Goal: Task Accomplishment & Management: Use online tool/utility

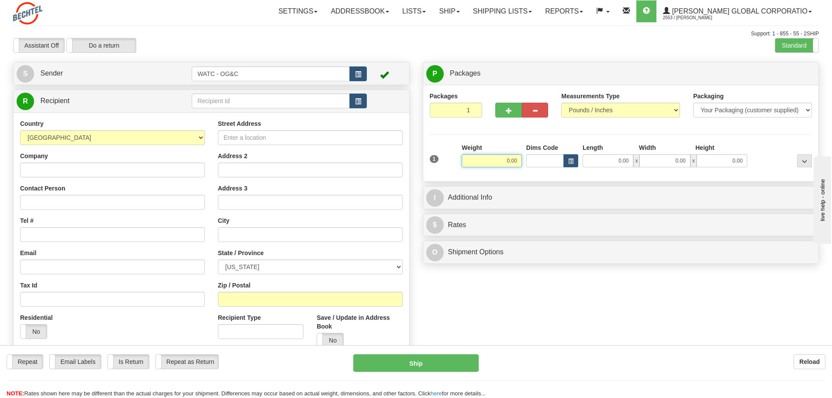
click at [513, 159] on input "0.00" at bounding box center [492, 160] width 60 height 13
type input "50.00"
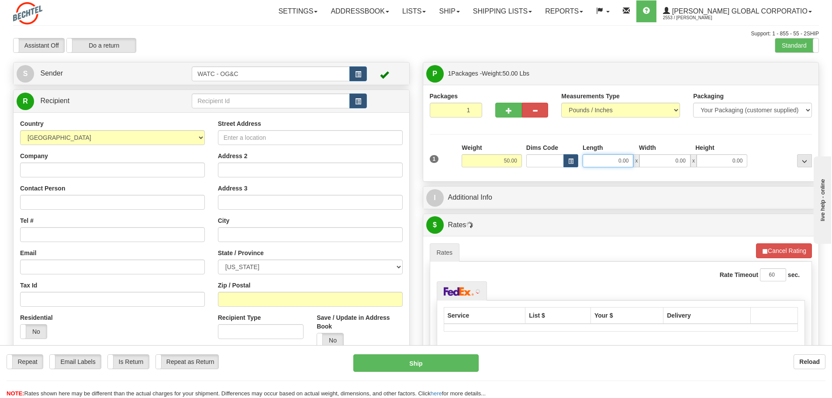
click at [623, 158] on input "0.00" at bounding box center [608, 160] width 51 height 13
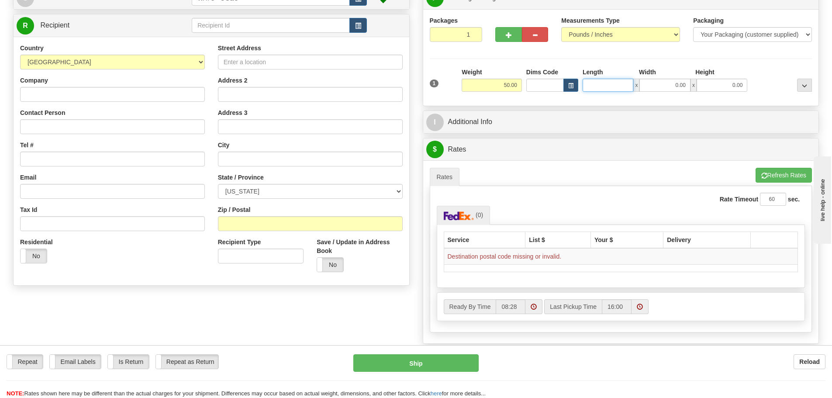
scroll to position [87, 0]
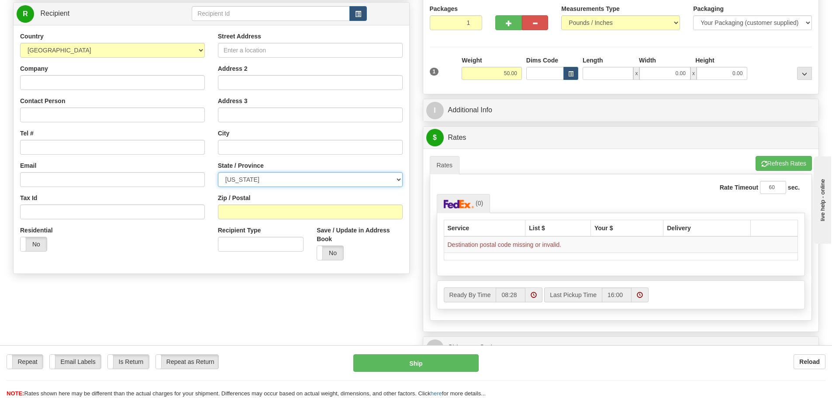
type input "0.00"
click at [397, 176] on select "[US_STATE] [US_STATE] [US_STATE] [US_STATE] Armed Forces America Armed Forces E…" at bounding box center [310, 179] width 185 height 15
click at [218, 172] on select "[US_STATE] [US_STATE] [US_STATE] [US_STATE] Armed Forces America Armed Forces E…" at bounding box center [310, 179] width 185 height 15
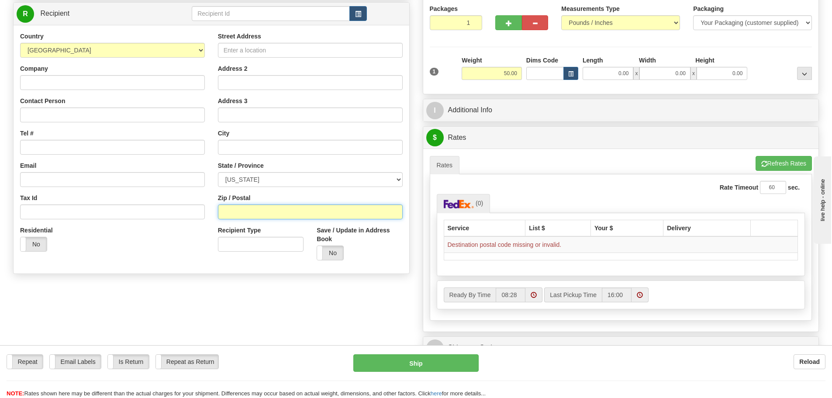
click at [231, 210] on input "Zip / Postal" at bounding box center [310, 211] width 185 height 15
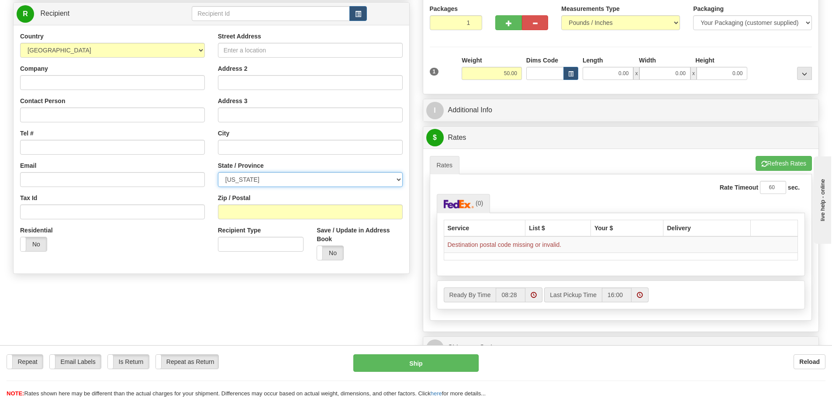
click at [257, 179] on select "[US_STATE] [US_STATE] [US_STATE] [US_STATE] Armed Forces America Armed Forces E…" at bounding box center [310, 179] width 185 height 15
select select "UT"
click at [218, 172] on select "[US_STATE] [US_STATE] [US_STATE] [US_STATE] Armed Forces America Armed Forces E…" at bounding box center [310, 179] width 185 height 15
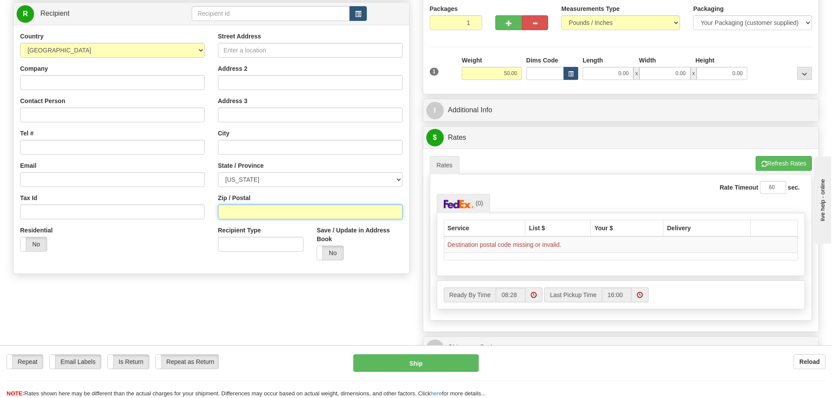
click at [241, 214] on input "Zip / Postal" at bounding box center [310, 211] width 185 height 15
type input "84032"
click at [615, 76] on input "0.00" at bounding box center [608, 73] width 51 height 13
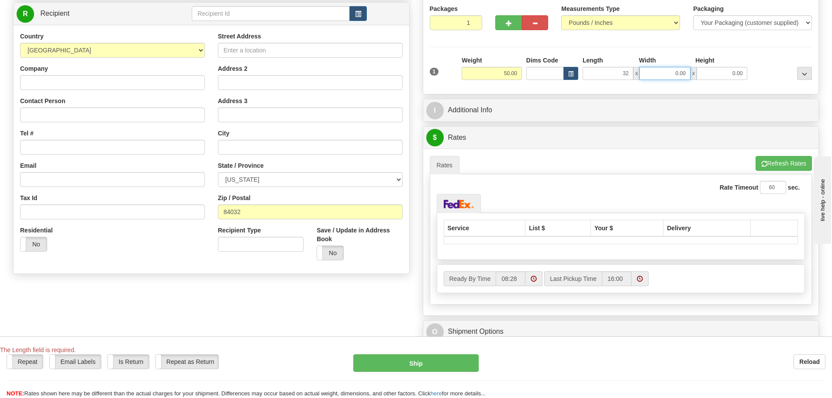
type input "32.00"
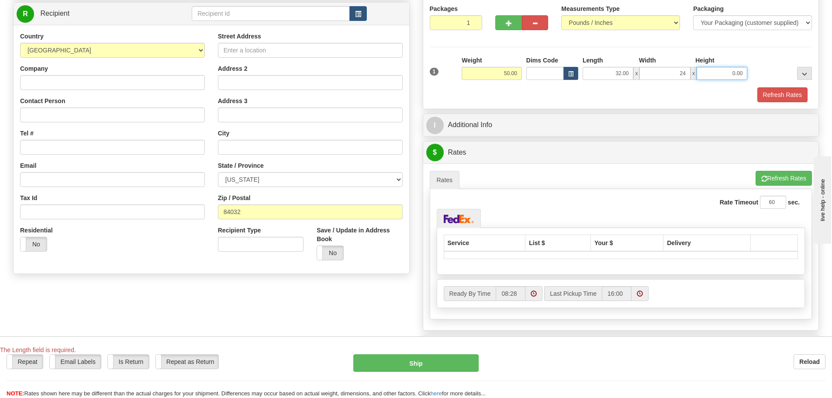
type input "24.00"
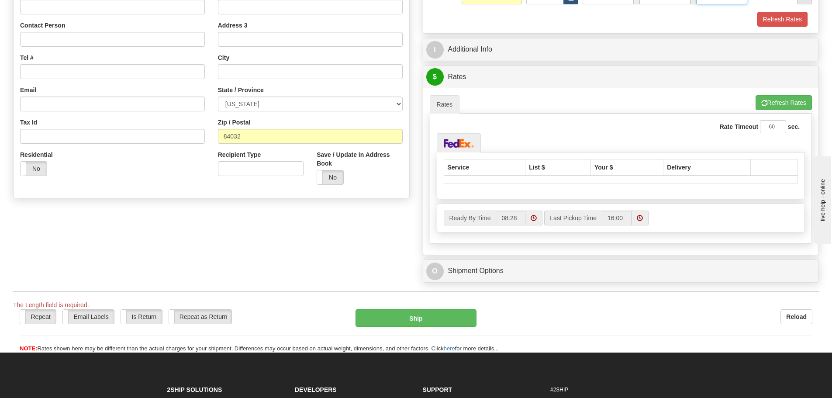
scroll to position [175, 0]
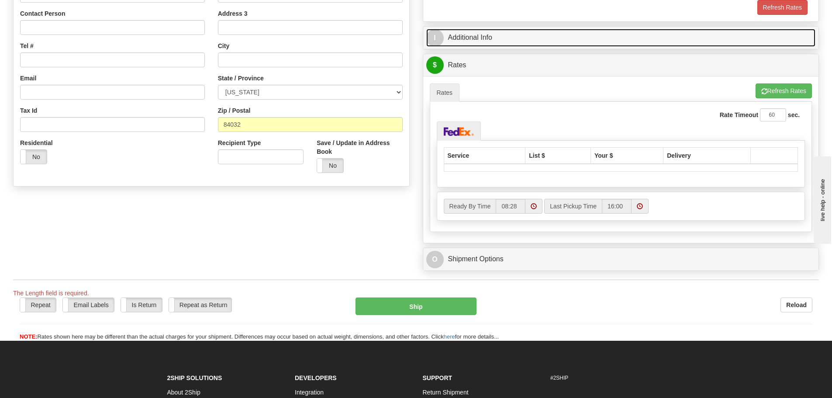
type input "24.00"
click at [464, 37] on link "I Additional Info" at bounding box center [621, 38] width 390 height 18
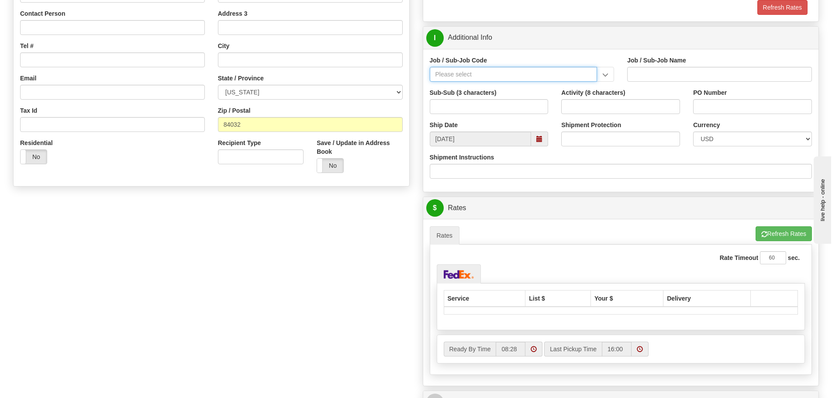
click at [466, 74] on input "Job / Sub-Job Code" at bounding box center [514, 74] width 168 height 15
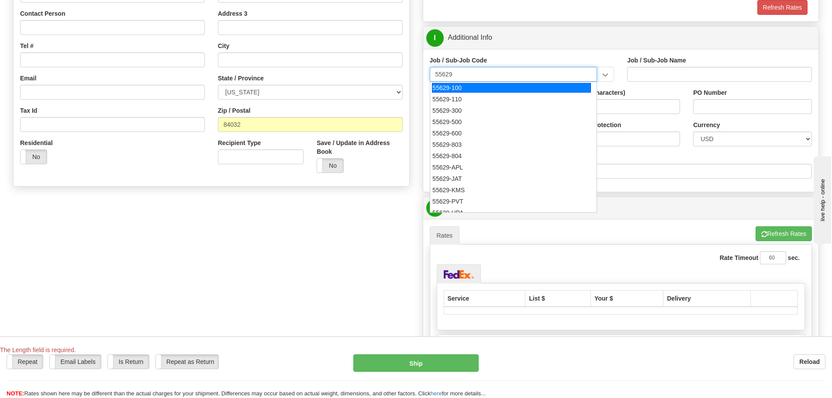
click at [467, 84] on div "55629-100" at bounding box center [511, 88] width 159 height 10
type input "55629-100"
type input "CORPORATE WELDING SERVICES - [GEOGRAPHIC_DATA] WELDING GROU"
type input "55629-100"
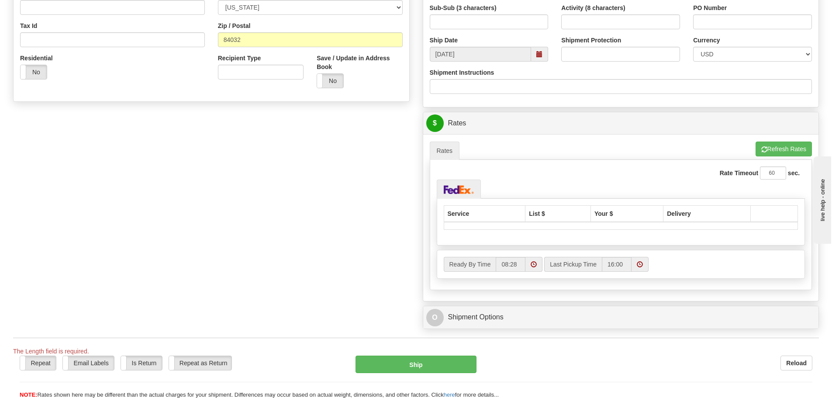
scroll to position [251, 0]
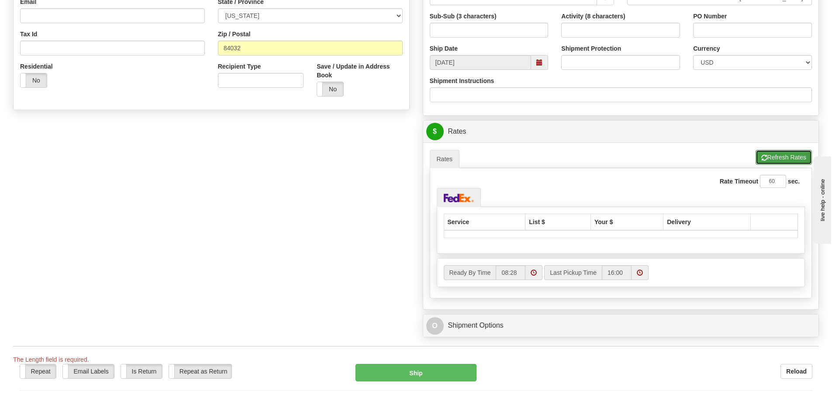
click at [779, 157] on button "Refresh Rates" at bounding box center [784, 157] width 56 height 15
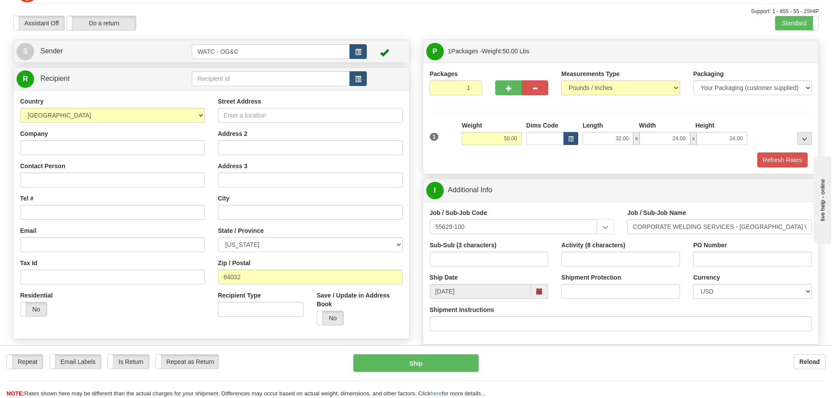
scroll to position [22, 0]
drag, startPoint x: 498, startPoint y: 136, endPoint x: 517, endPoint y: 135, distance: 19.7
click at [517, 135] on input "50.00" at bounding box center [492, 138] width 60 height 13
click button "Delete" at bounding box center [0, 0] width 0 height 0
type input "27.00"
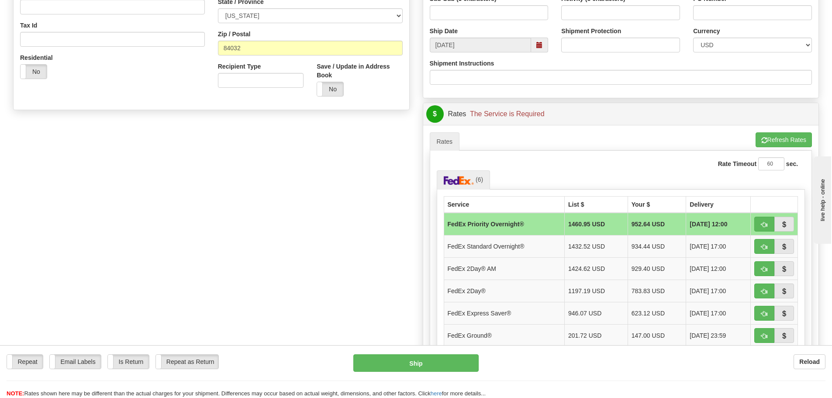
scroll to position [271, 0]
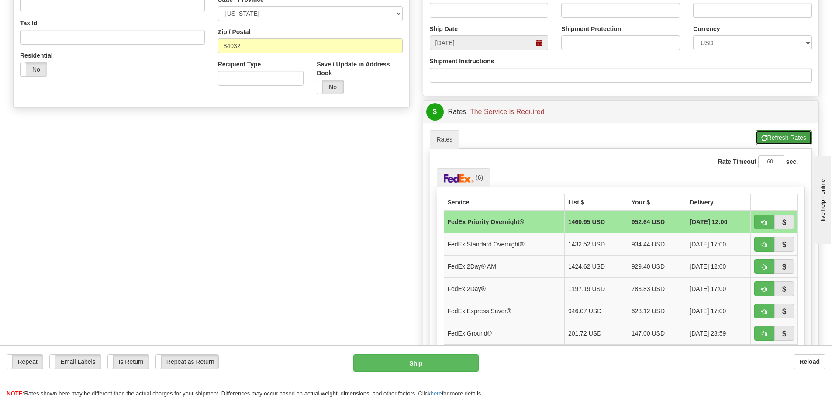
click at [778, 136] on button "Refresh Rates" at bounding box center [784, 137] width 56 height 15
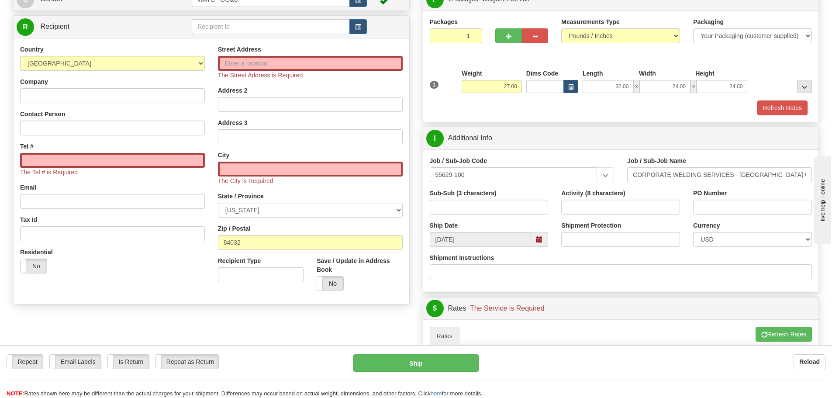
scroll to position [0, 0]
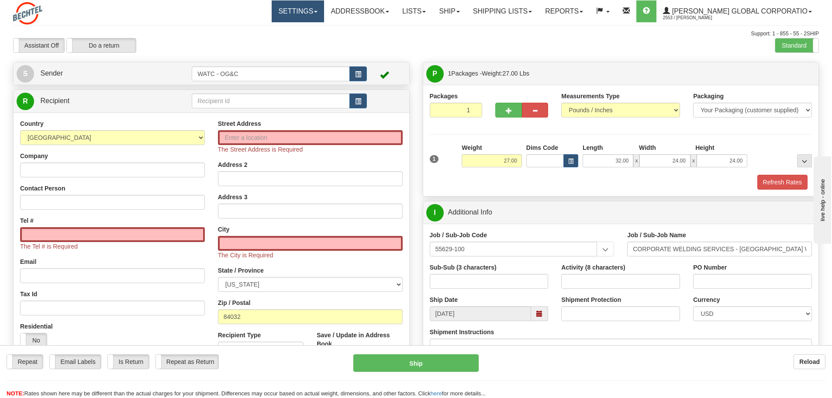
click at [324, 13] on link "Settings" at bounding box center [298, 11] width 52 height 22
click at [276, 6] on div "Settings Shipping Preferences Fields Preferences New Store Connections Addressb…" at bounding box center [486, 11] width 665 height 22
click at [466, 12] on link "Ship" at bounding box center [450, 11] width 34 height 22
click at [460, 11] on span at bounding box center [458, 12] width 3 height 2
click at [63, 74] on span "Sender" at bounding box center [51, 72] width 23 height 7
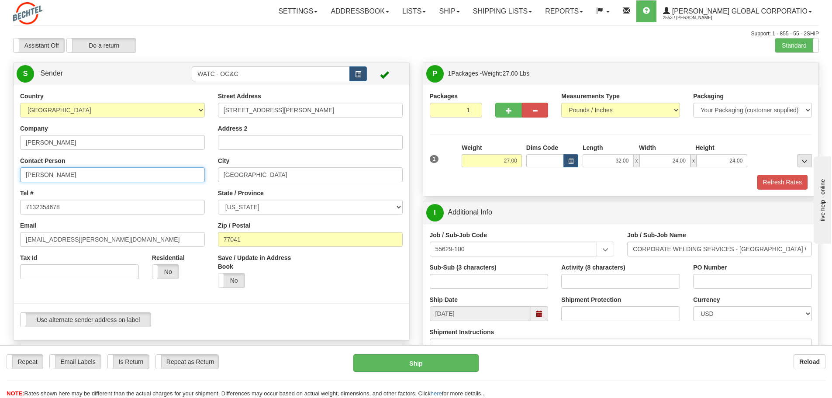
drag, startPoint x: 80, startPoint y: 176, endPoint x: -4, endPoint y: 176, distance: 83.9
click at [0, 176] on html "Training Course Close Toggle navigation Settings Shipping Preferences New Sende…" at bounding box center [416, 199] width 832 height 398
type input "[PERSON_NAME]"
drag, startPoint x: 62, startPoint y: 208, endPoint x: 16, endPoint y: 208, distance: 45.9
click at [16, 208] on div "Country [GEOGRAPHIC_DATA] [GEOGRAPHIC_DATA] [GEOGRAPHIC_DATA] [GEOGRAPHIC_DATA]…" at bounding box center [113, 189] width 198 height 194
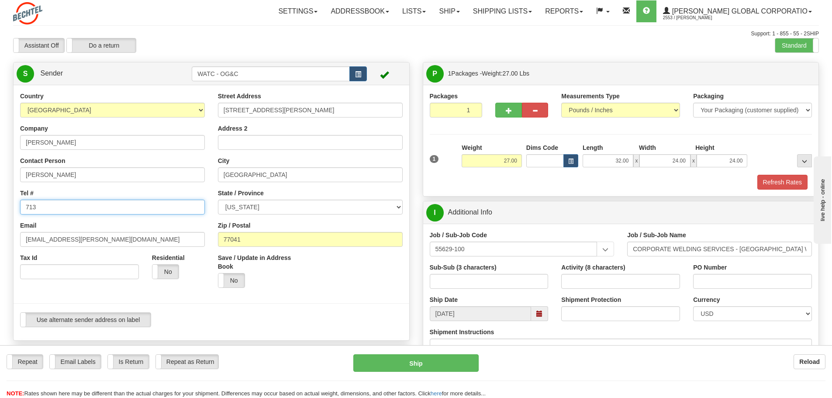
click at [47, 209] on input "713" at bounding box center [112, 207] width 185 height 15
type input "7"
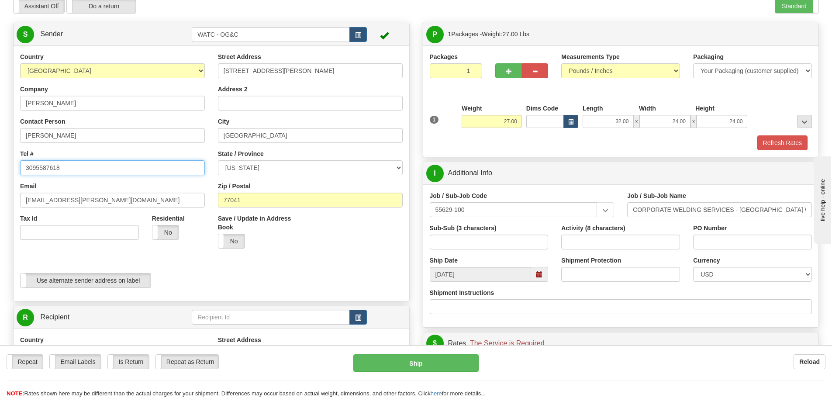
scroll to position [44, 0]
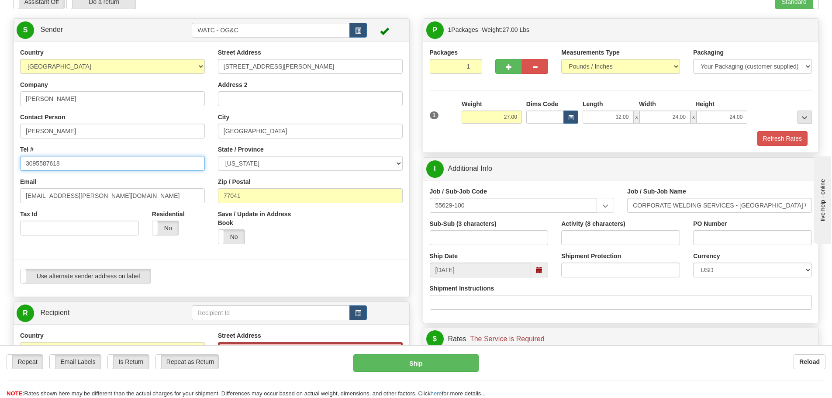
type input "3095587618"
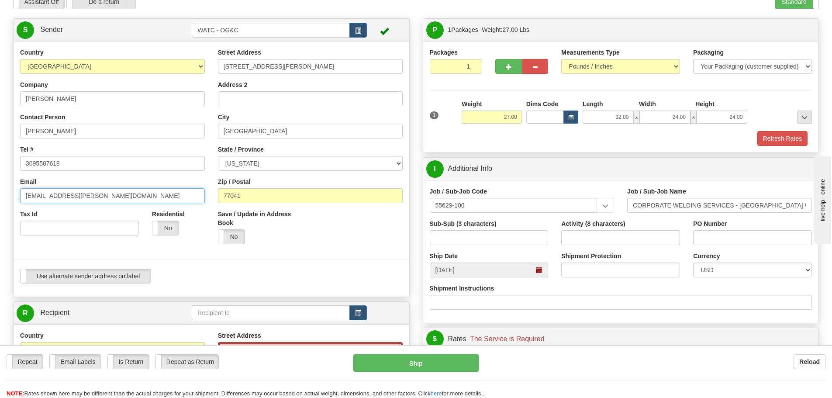
drag, startPoint x: 84, startPoint y: 194, endPoint x: 17, endPoint y: 201, distance: 67.2
click at [17, 201] on div "Country [GEOGRAPHIC_DATA] [GEOGRAPHIC_DATA] [GEOGRAPHIC_DATA] [GEOGRAPHIC_DATA]…" at bounding box center [113, 145] width 198 height 194
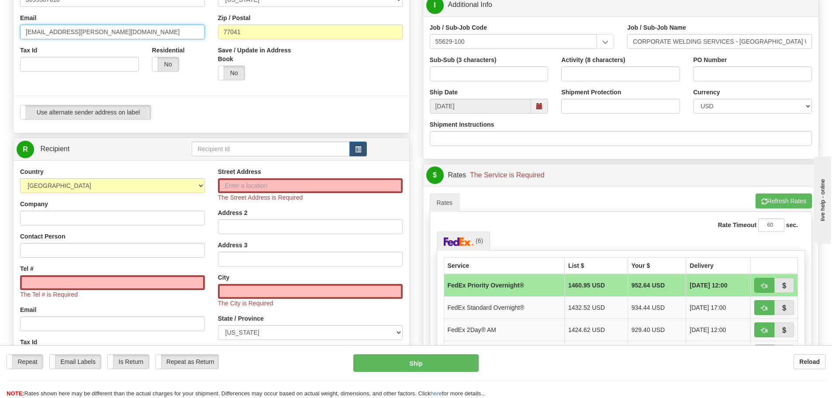
scroll to position [229, 0]
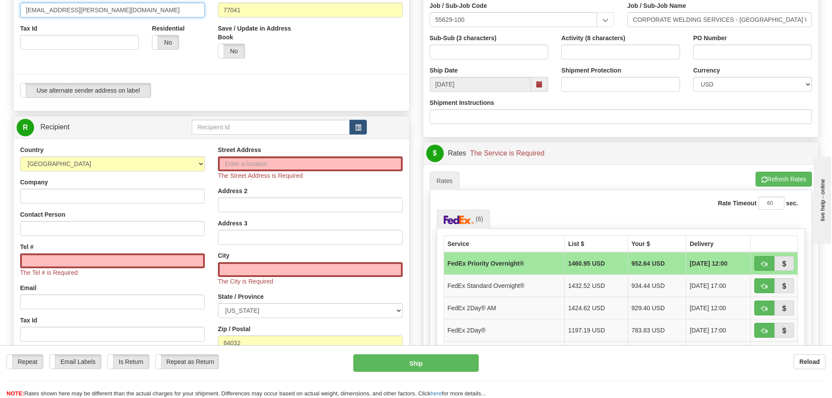
type input "[EMAIL_ADDRESS][PERSON_NAME][DOMAIN_NAME]"
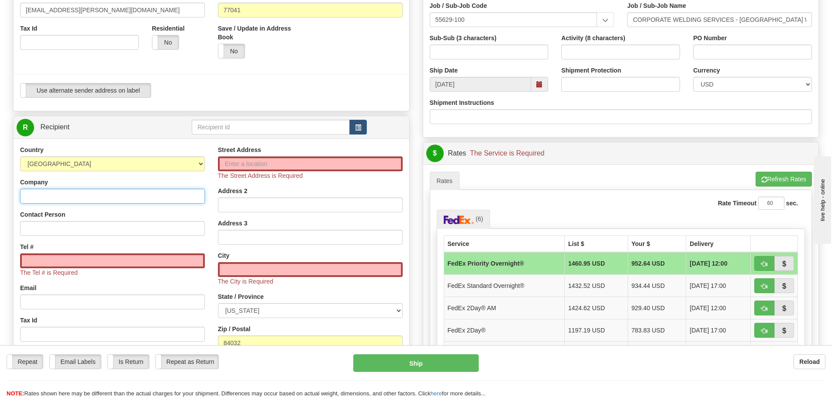
click at [36, 197] on input "Company" at bounding box center [112, 196] width 185 height 15
type input "[PERSON_NAME]"
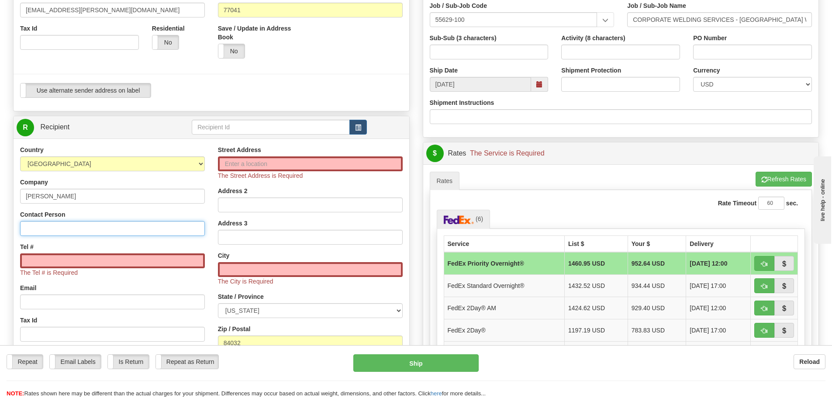
click at [33, 227] on input "Contact Person" at bounding box center [112, 228] width 185 height 15
type input "[PERSON_NAME]"
type input "[STREET_ADDRESS]"
type input "Heber"
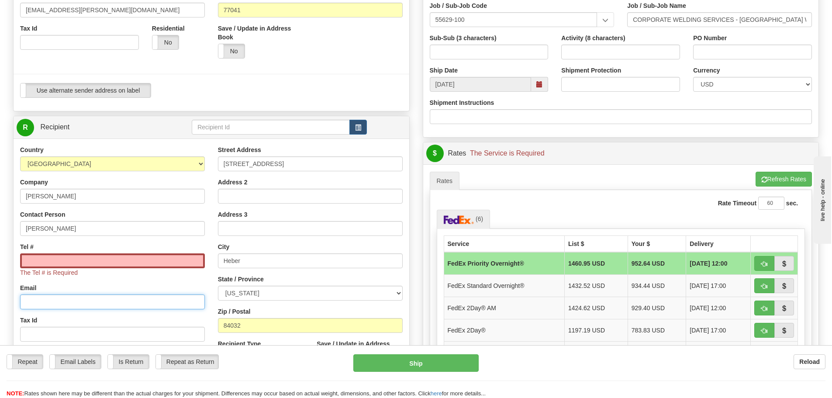
click at [46, 301] on input "Email" at bounding box center [112, 301] width 185 height 15
type input "[EMAIL_ADDRESS][PERSON_NAME][DOMAIN_NAME]"
click at [34, 262] on input "Tel #" at bounding box center [112, 260] width 185 height 15
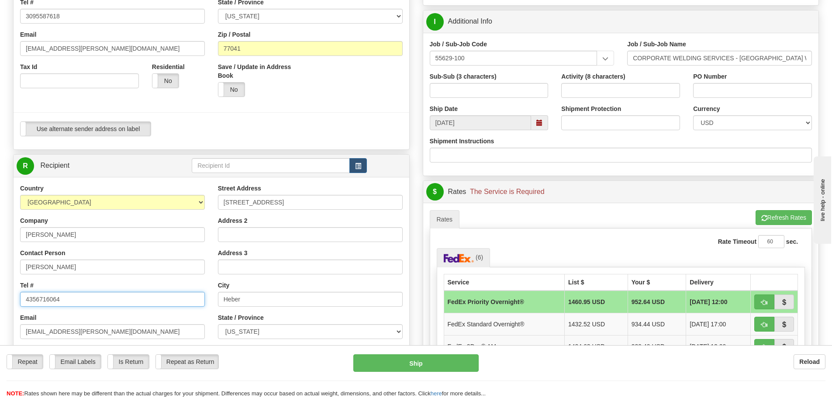
scroll to position [55, 0]
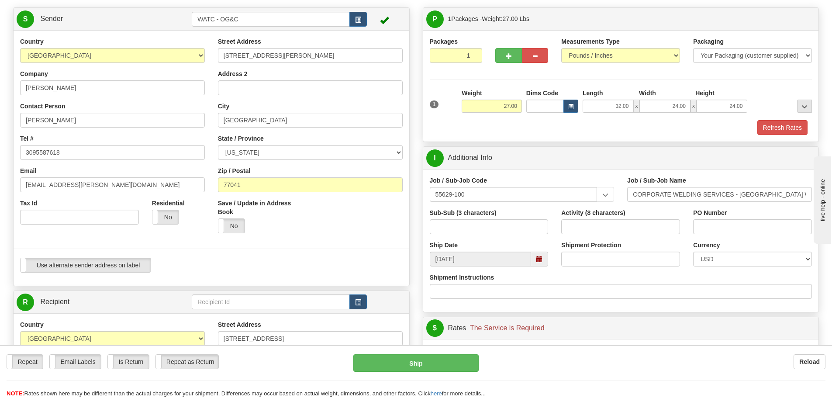
type input "4356716064"
drag, startPoint x: 606, startPoint y: 102, endPoint x: 630, endPoint y: 107, distance: 25.5
click at [630, 107] on input "32.00" at bounding box center [608, 106] width 51 height 13
type input "20.00"
type input "12.00"
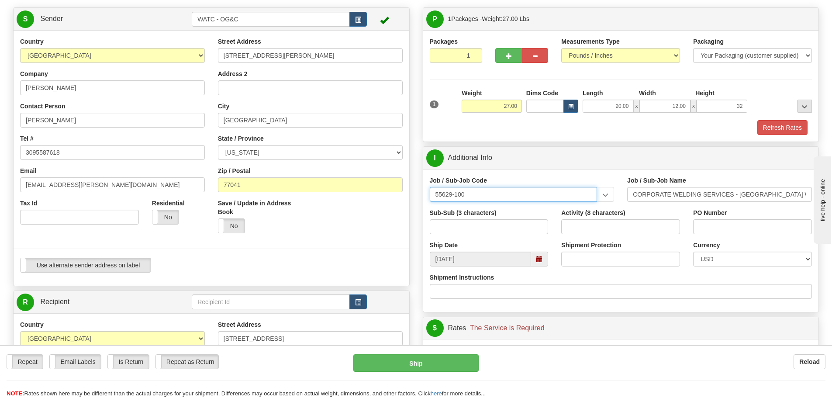
type input "32.00"
drag, startPoint x: 467, startPoint y: 194, endPoint x: 426, endPoint y: 199, distance: 41.0
click at [426, 199] on div "Job / Sub-Job Code 55629-100 55629-100 55629-110 55629-300 55629-500 55629-600 …" at bounding box center [522, 192] width 198 height 32
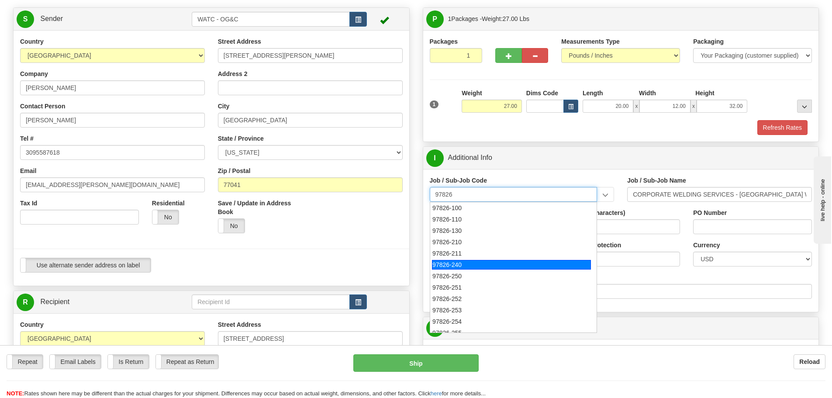
click at [443, 261] on div "97826-240" at bounding box center [511, 265] width 159 height 10
type input "97826-240"
type input "TALENT GROWTH FUND - [PERSON_NAME] PROGRAMS"
type input "97826-240"
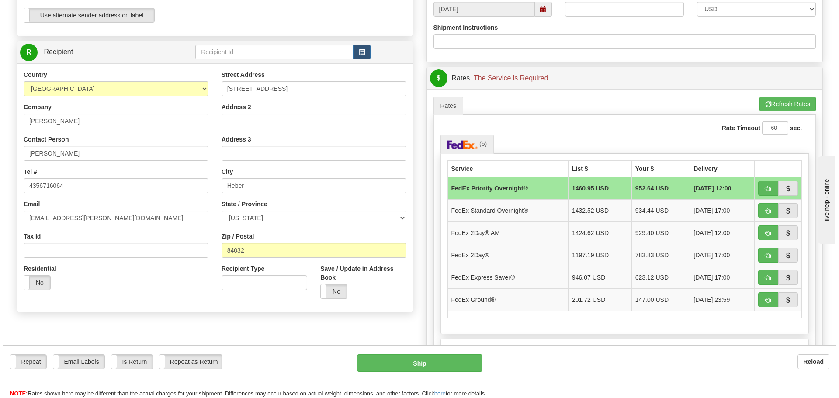
scroll to position [306, 0]
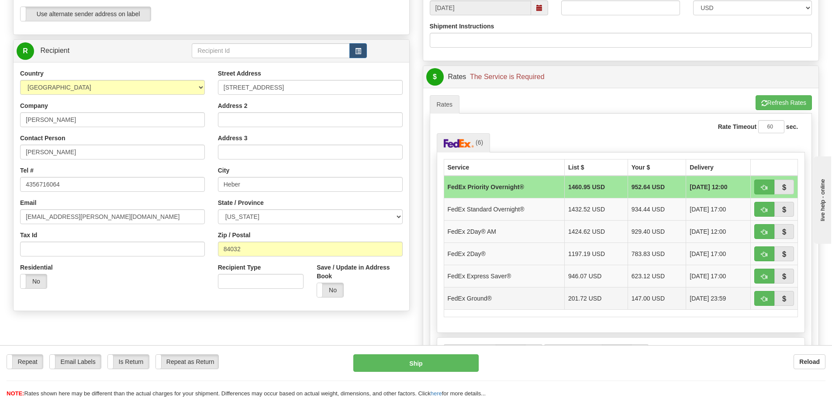
click at [483, 296] on td "FedEx Ground®" at bounding box center [504, 298] width 121 height 22
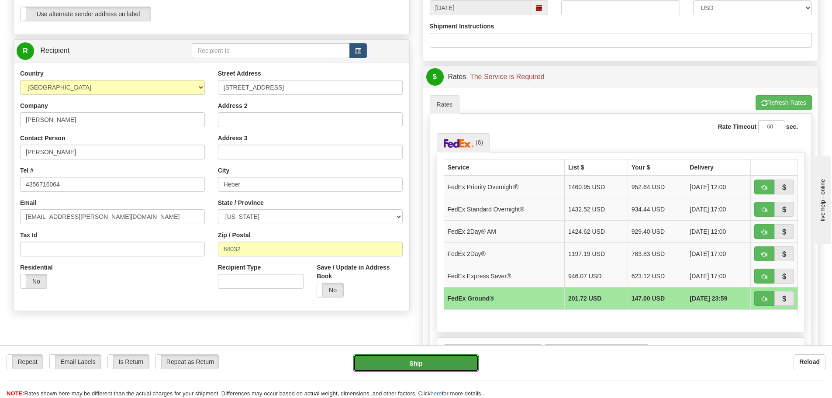
click at [413, 359] on button "Ship" at bounding box center [415, 362] width 125 height 17
type input "92"
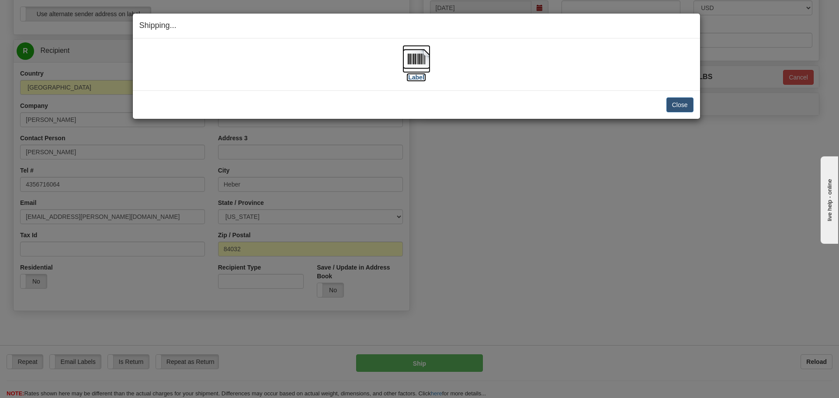
click at [420, 62] on img at bounding box center [416, 59] width 28 height 28
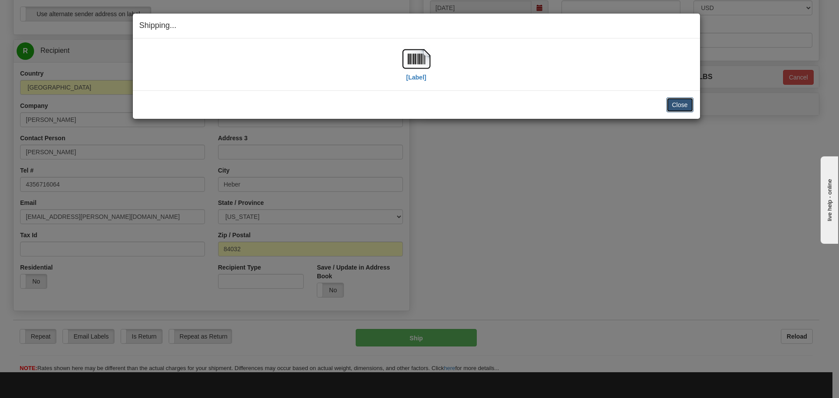
click at [676, 102] on button "Close" at bounding box center [679, 104] width 27 height 15
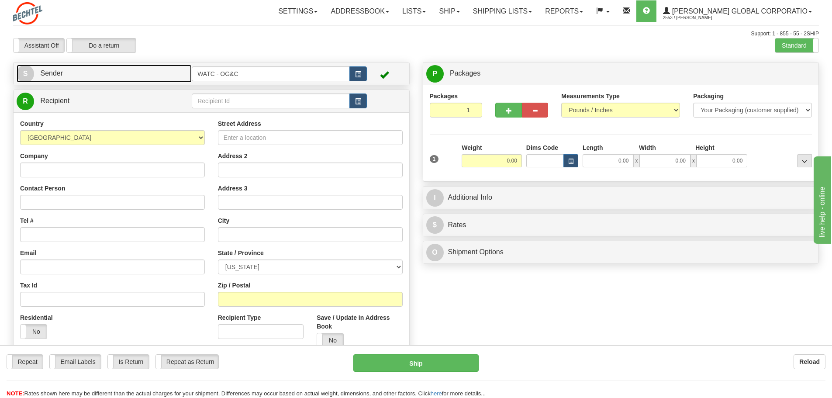
click at [62, 72] on span "Sender" at bounding box center [51, 72] width 23 height 7
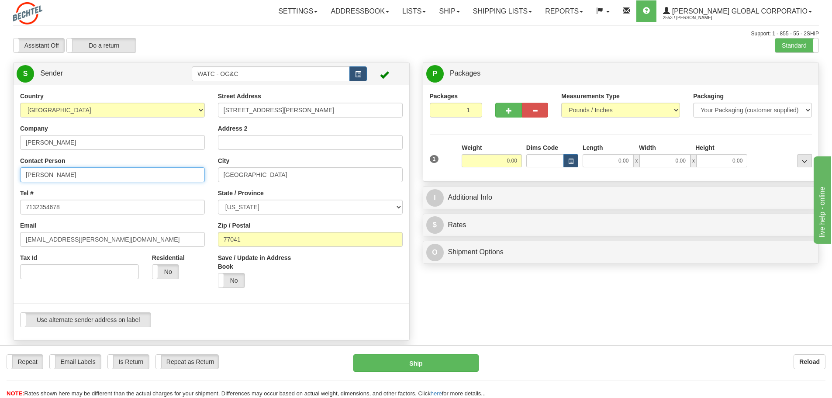
drag, startPoint x: 80, startPoint y: 175, endPoint x: 7, endPoint y: 177, distance: 73.4
click at [14, 177] on div "Country AFGHANISTAN ALAND ISLANDS ALBANIA ALGERIA AMERICAN SAMOA ANDORRA ANGOLA…" at bounding box center [212, 213] width 396 height 242
type input "b"
type input "[PERSON_NAME]"
drag, startPoint x: 66, startPoint y: 206, endPoint x: 2, endPoint y: 210, distance: 63.9
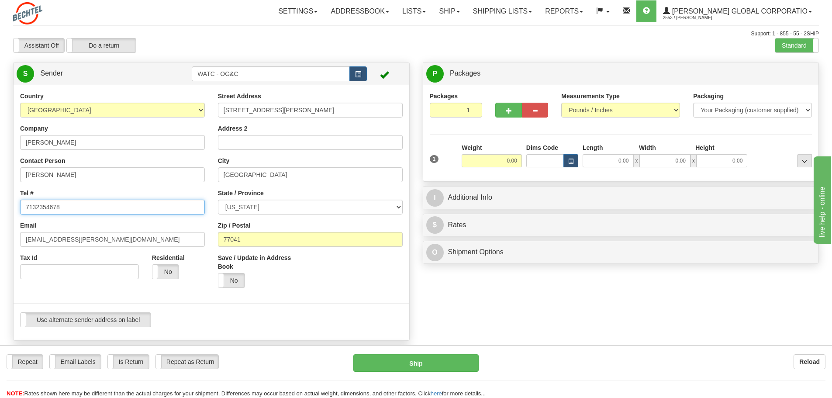
click at [2, 210] on div "Toggle navigation Settings Shipping Preferences Fields Preferences New" at bounding box center [416, 333] width 832 height 666
type input "3095587618"
drag, startPoint x: 89, startPoint y: 240, endPoint x: -11, endPoint y: 240, distance: 100.1
click at [0, 240] on html "Training Course Close Toggle navigation Settings Shipping Preferences New Sende…" at bounding box center [416, 199] width 832 height 398
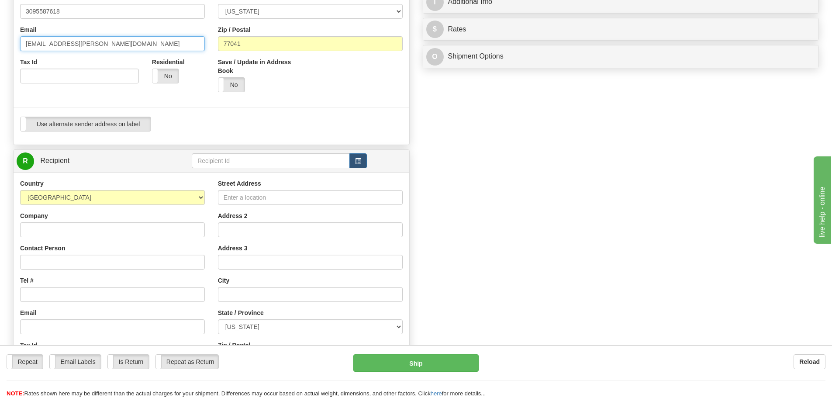
scroll to position [197, 0]
type input "[EMAIL_ADDRESS][PERSON_NAME][DOMAIN_NAME]"
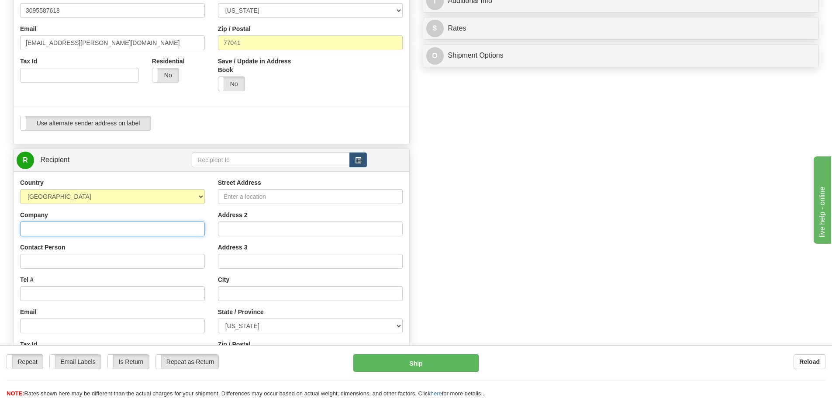
click at [48, 229] on input "Company" at bounding box center [112, 229] width 185 height 15
type input "Bechel"
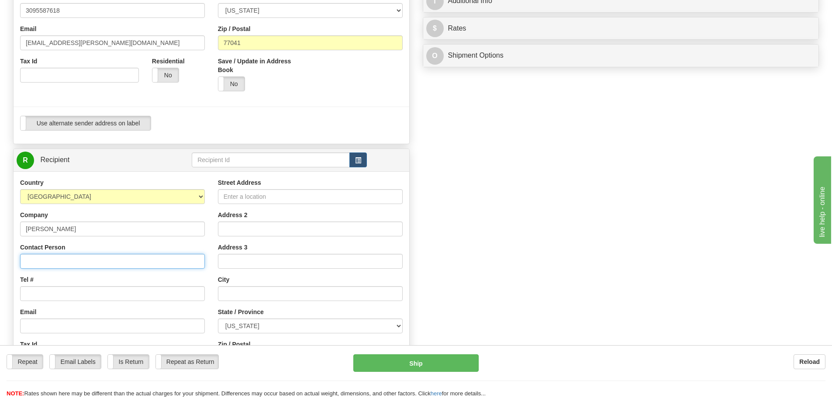
click at [58, 264] on input "Contact Person" at bounding box center [112, 261] width 185 height 15
type input "[PERSON_NAME]"
type input "[STREET_ADDRESS]"
type input "Heber"
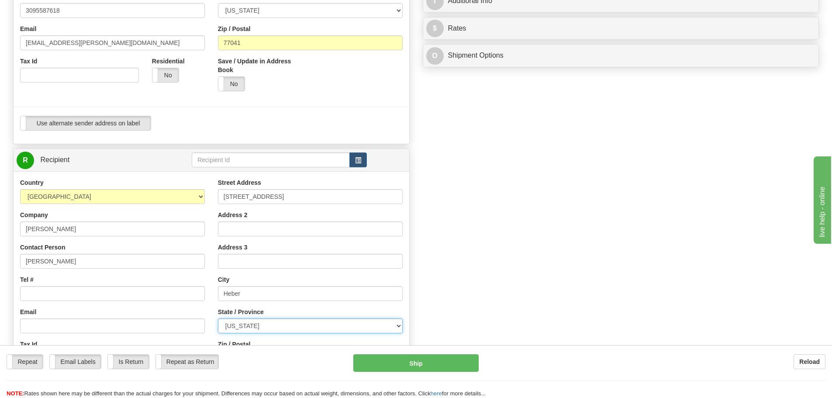
select select "UT"
type input "84032"
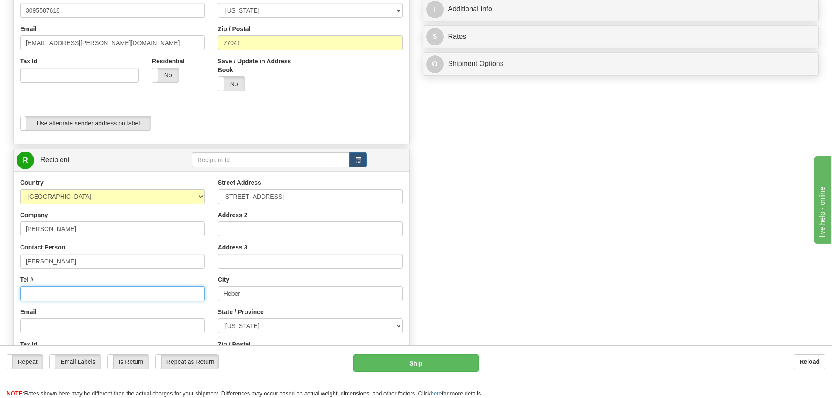
click at [34, 294] on input "Tel #" at bounding box center [112, 293] width 185 height 15
type input "4356716064"
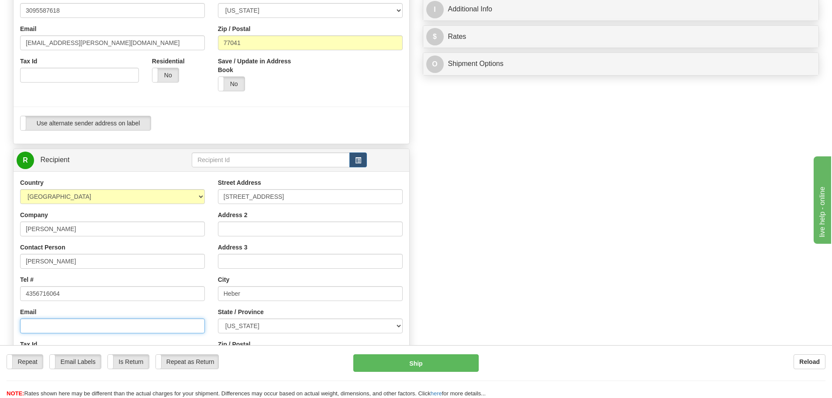
click at [41, 323] on input "Email" at bounding box center [112, 326] width 185 height 15
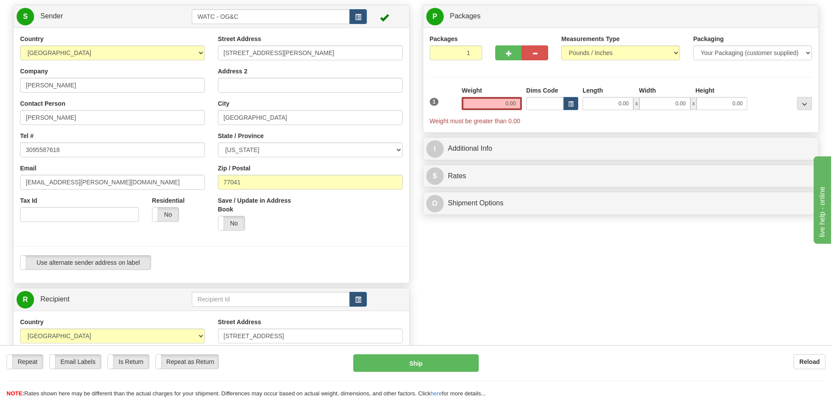
scroll to position [0, 0]
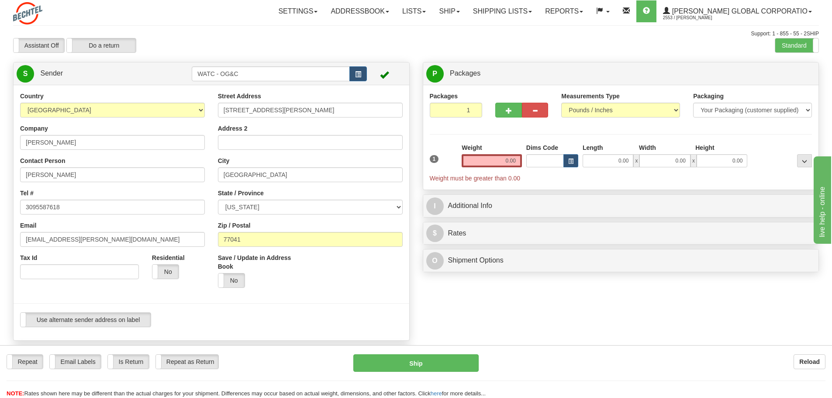
type input "rwfacset@bechtel.com"
click at [489, 158] on input "0.00" at bounding box center [492, 160] width 60 height 13
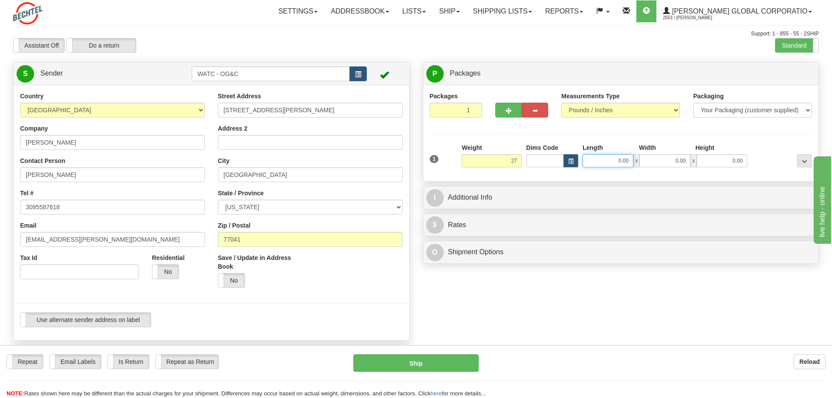
type input "27.00"
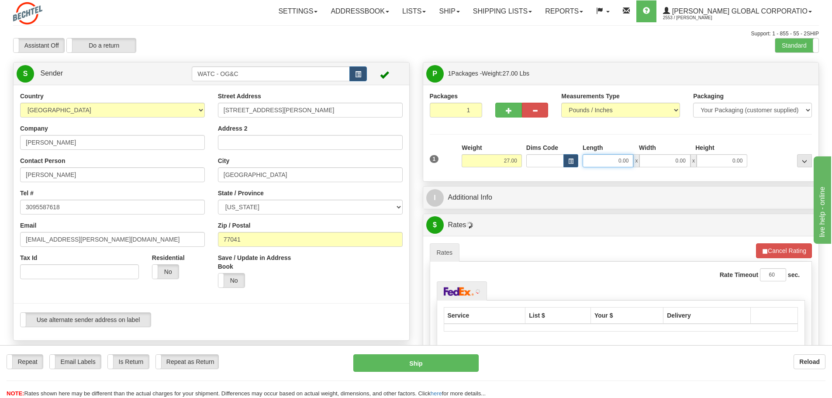
click at [618, 161] on input "0.00" at bounding box center [608, 160] width 51 height 13
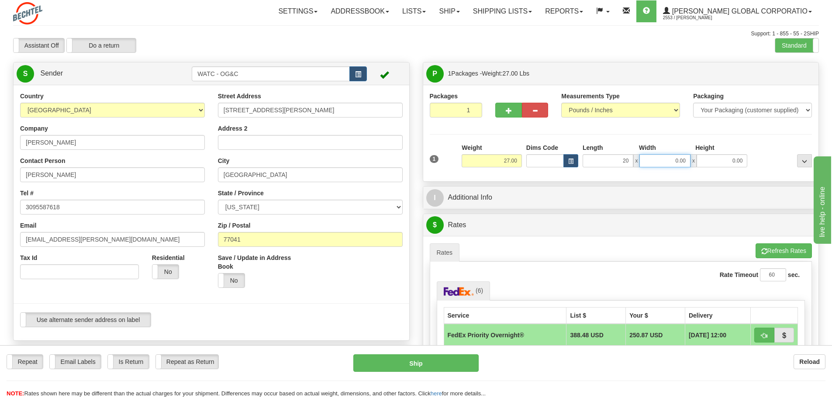
type input "20.00"
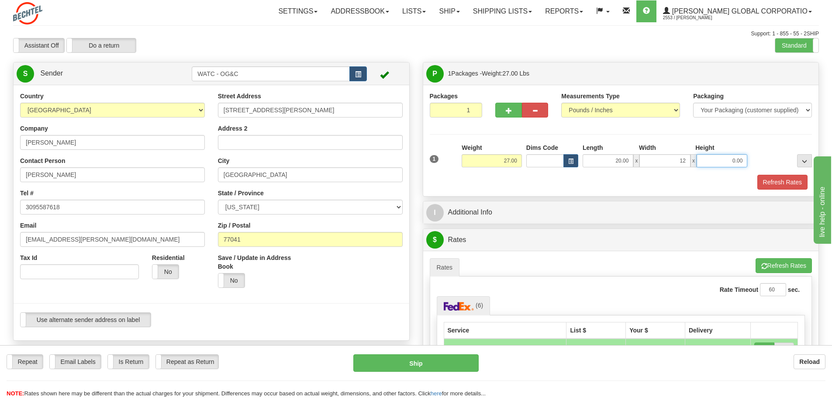
type input "12.00"
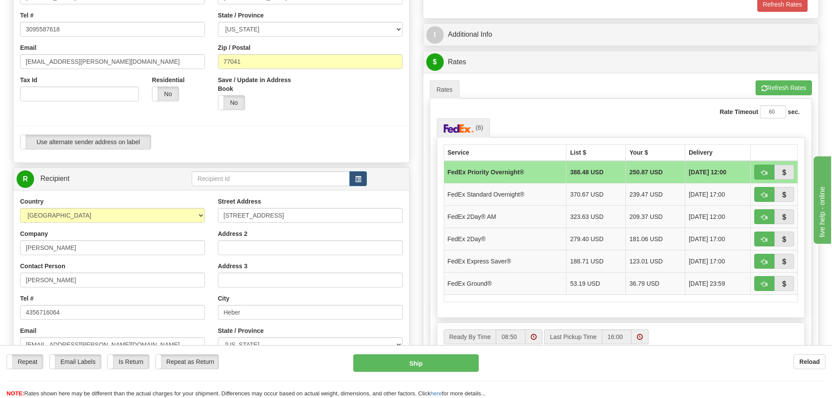
scroll to position [208, 0]
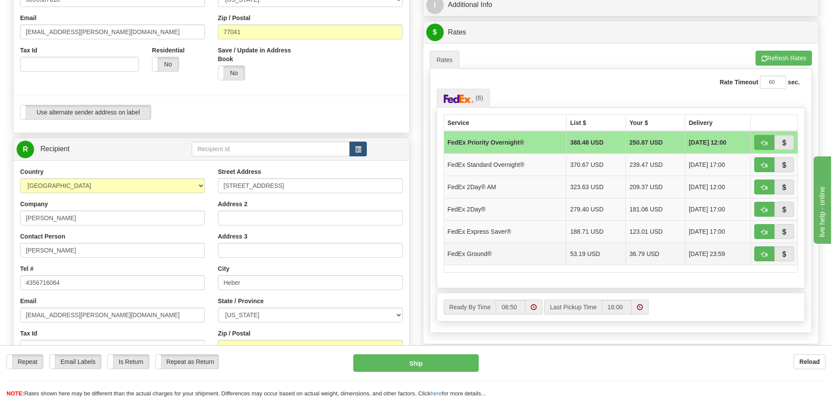
type input "32.00"
click at [499, 252] on td "FedEx Ground®" at bounding box center [505, 253] width 123 height 22
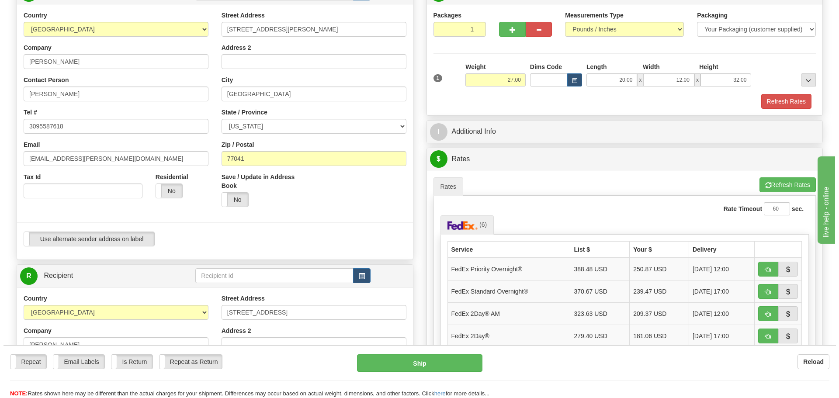
scroll to position [44, 0]
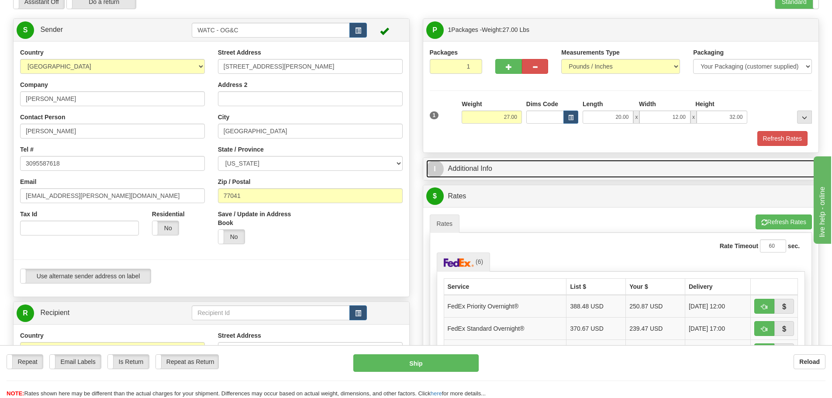
click at [433, 167] on span "I" at bounding box center [434, 168] width 17 height 17
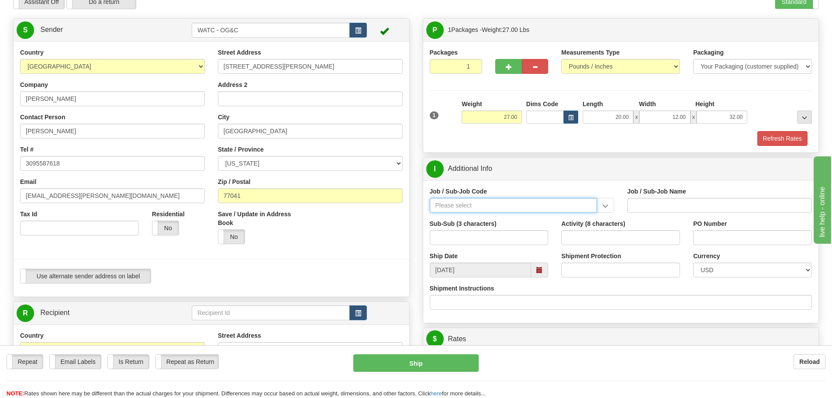
click at [451, 207] on input "Job / Sub-Job Code" at bounding box center [514, 205] width 168 height 15
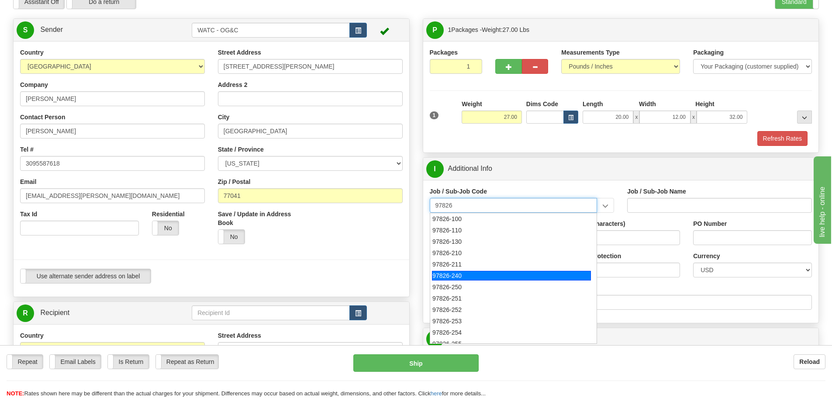
click at [456, 272] on div "97826-240" at bounding box center [511, 276] width 159 height 10
type input "97826-240"
type input "TALENT GROWTH FUND - [PERSON_NAME] PROGRAMS"
type input "97826-240"
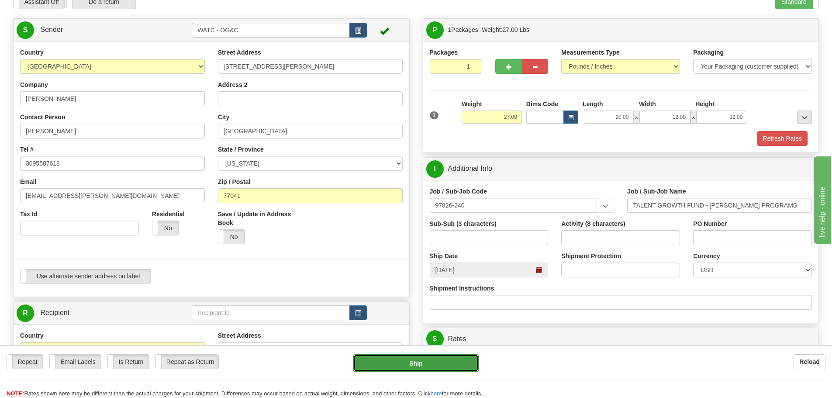
click at [408, 362] on button "Ship" at bounding box center [415, 362] width 125 height 17
type input "92"
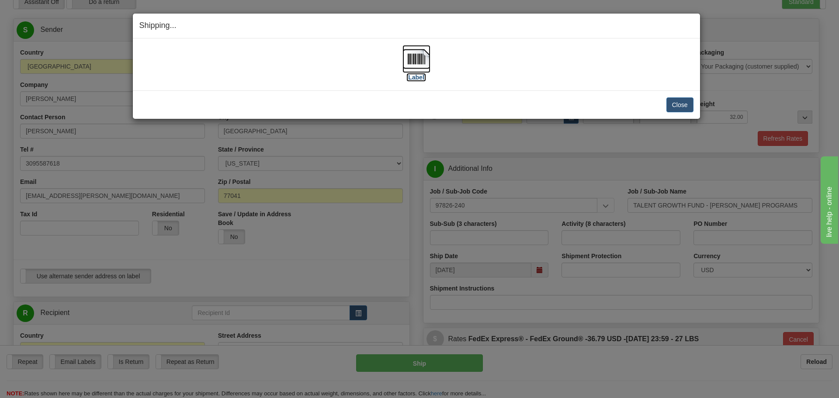
click at [416, 52] on img at bounding box center [416, 59] width 28 height 28
click at [678, 106] on button "Close" at bounding box center [679, 104] width 27 height 15
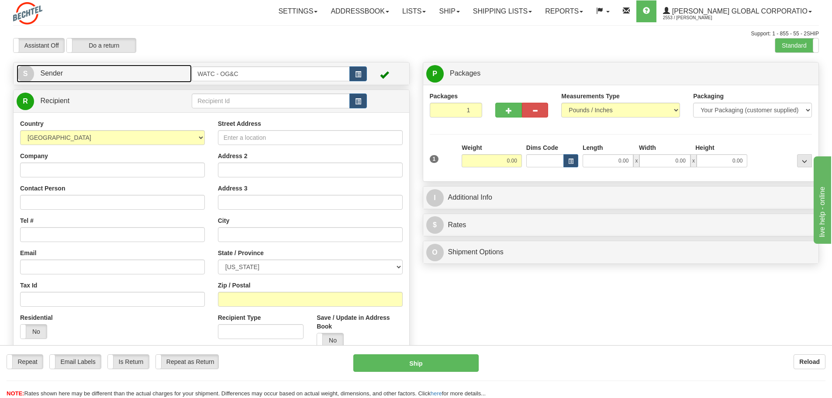
click at [77, 74] on link "S Sender" at bounding box center [104, 74] width 175 height 18
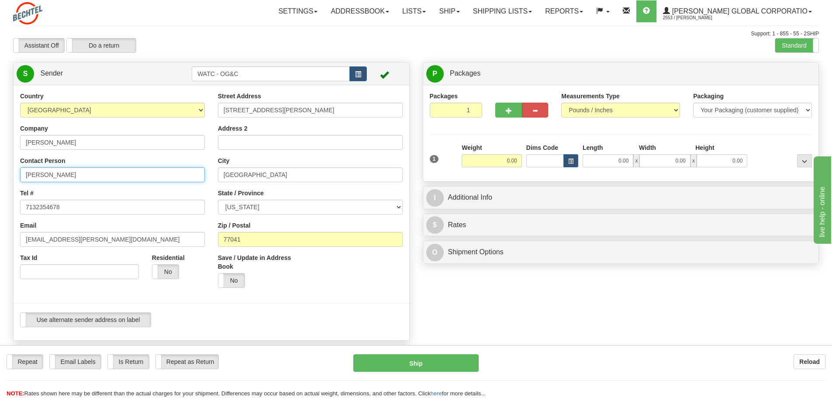
drag, startPoint x: 91, startPoint y: 173, endPoint x: 0, endPoint y: 186, distance: 92.1
click at [0, 186] on html "Training Course Close Toggle navigation Settings Shipping Preferences New Sende…" at bounding box center [416, 199] width 832 height 398
type input "[PERSON_NAME]"
click at [42, 206] on input "7132354678" at bounding box center [112, 207] width 185 height 15
drag, startPoint x: 90, startPoint y: 208, endPoint x: 3, endPoint y: 218, distance: 87.5
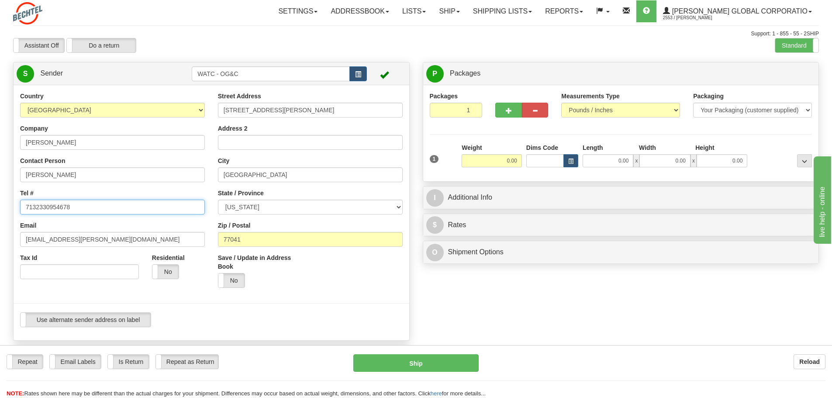
click at [4, 218] on div "Toggle navigation Settings Shipping Preferences Fields Preferences New" at bounding box center [416, 333] width 832 height 666
type input "3095587618"
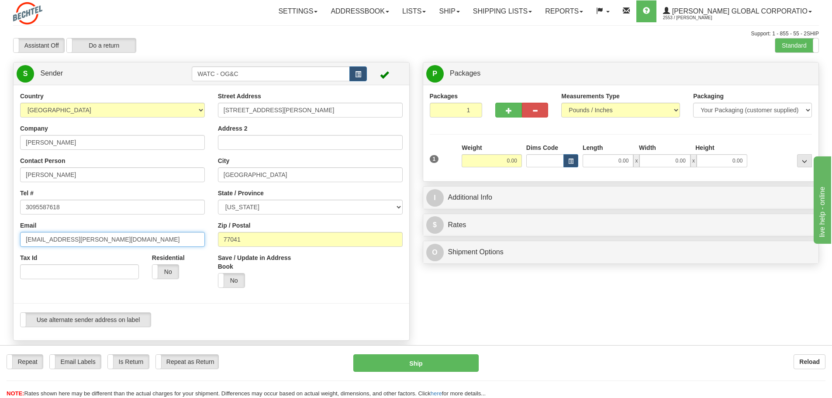
drag, startPoint x: 88, startPoint y: 238, endPoint x: -7, endPoint y: 242, distance: 95.3
click at [0, 242] on html "Training Course Close Toggle navigation Settings Shipping Preferences New Sende…" at bounding box center [416, 199] width 832 height 398
type input "[EMAIL_ADDRESS][PERSON_NAME][DOMAIN_NAME]"
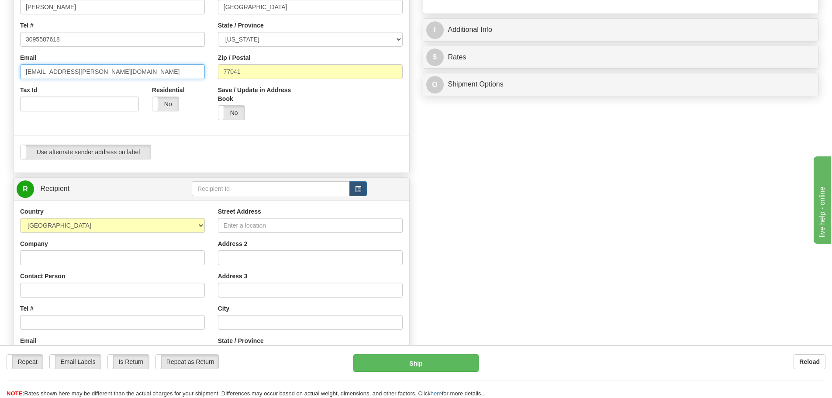
scroll to position [175, 0]
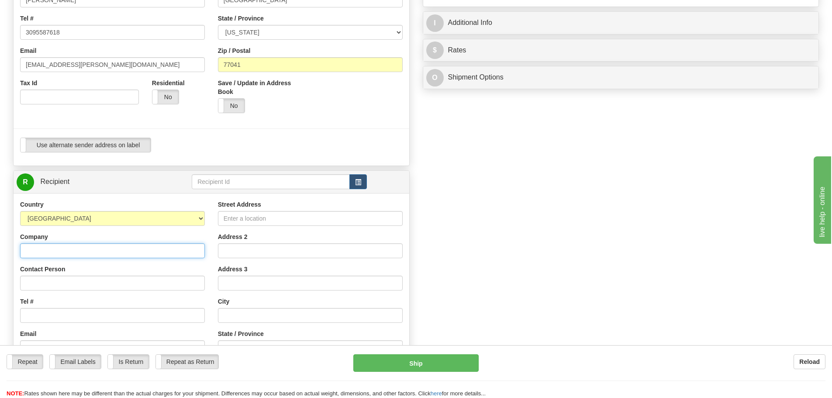
click at [45, 248] on input "Company" at bounding box center [112, 250] width 185 height 15
type input "[PERSON_NAME]"
click at [39, 281] on input "Contact Person" at bounding box center [112, 283] width 185 height 15
type input "[PERSON_NAME]"
type input "rwfacset@bechtel.com"
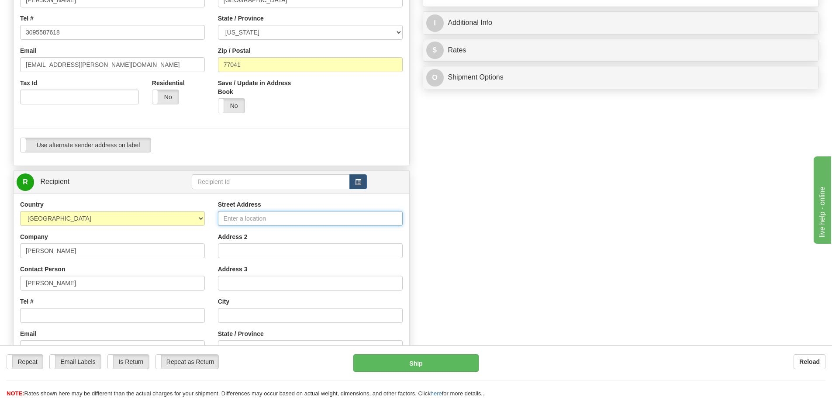
type input "[STREET_ADDRESS]"
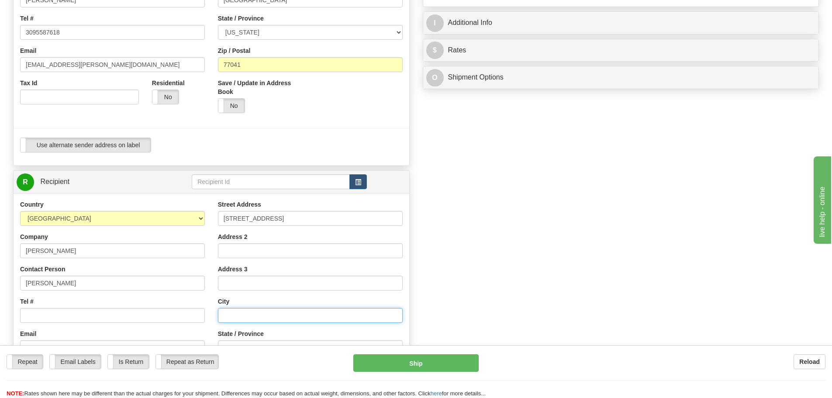
type input "Heber"
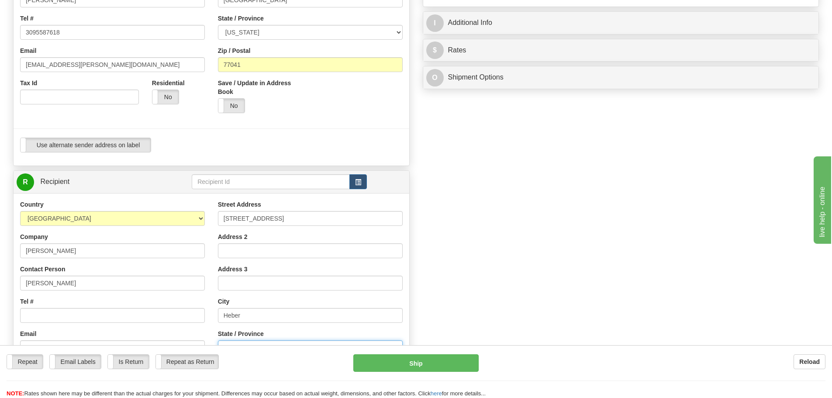
select select "UT"
type input "84032"
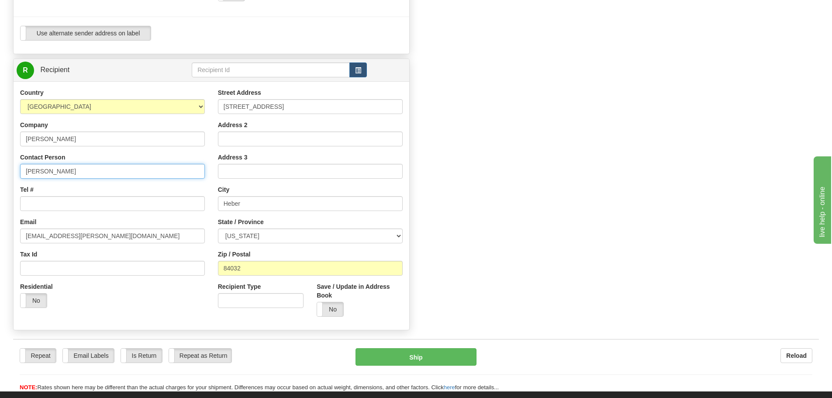
scroll to position [295, 0]
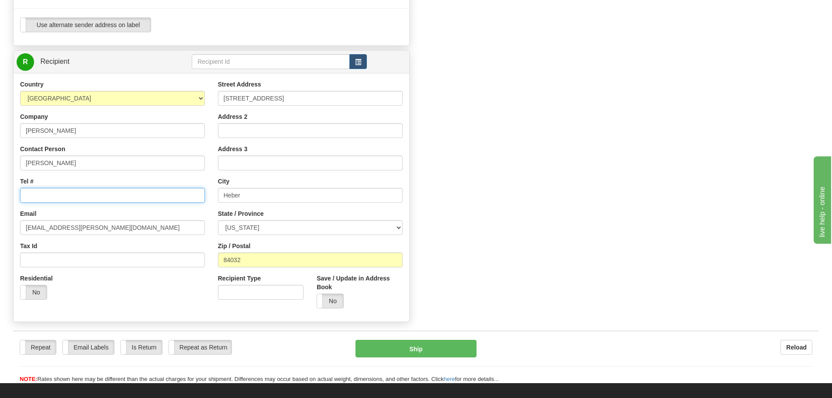
click at [25, 197] on input "Tel #" at bounding box center [112, 195] width 185 height 15
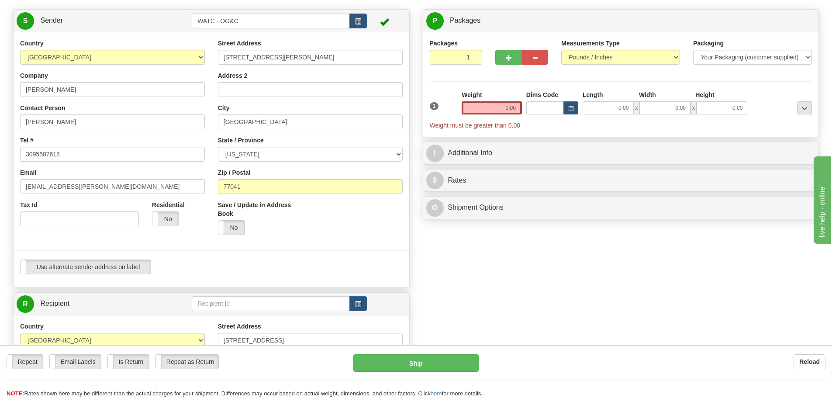
scroll to position [44, 0]
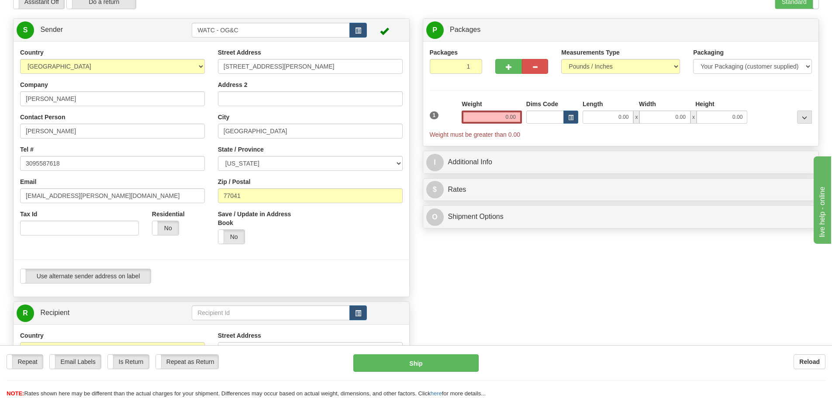
type input "4356716064"
click at [495, 120] on input "0.00" at bounding box center [492, 117] width 60 height 13
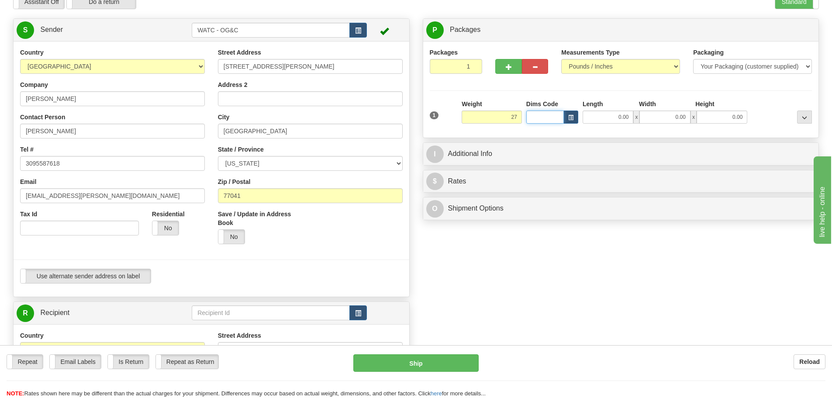
type input "27.00"
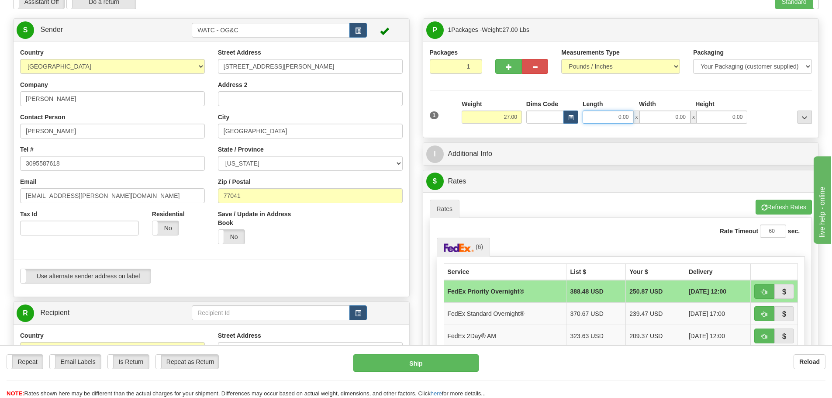
click at [611, 115] on input "0.00" at bounding box center [608, 117] width 51 height 13
type input "20.00"
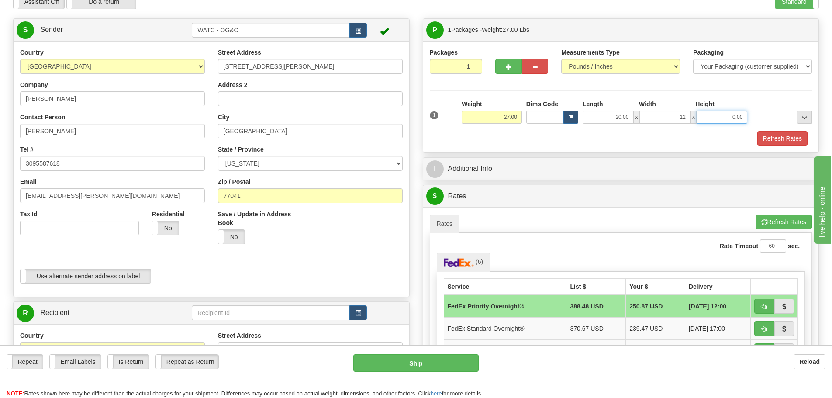
type input "12.00"
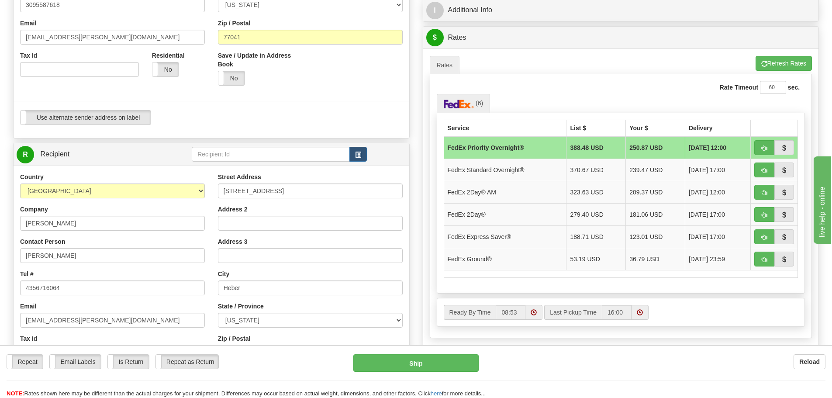
scroll to position [208, 0]
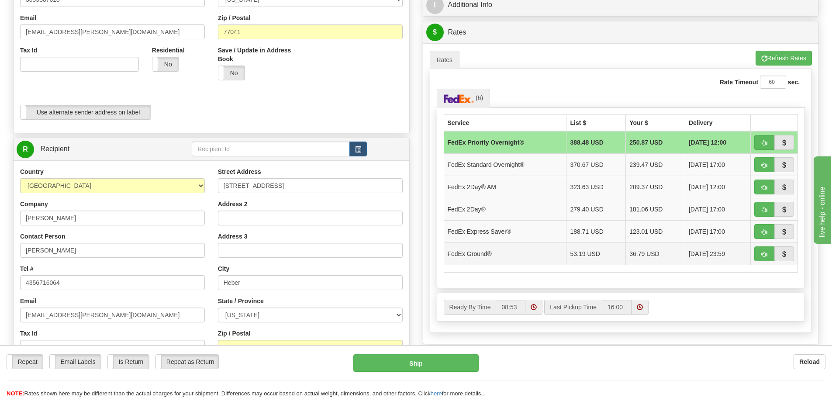
type input "32.00"
click at [529, 254] on td "FedEx Ground®" at bounding box center [505, 253] width 123 height 22
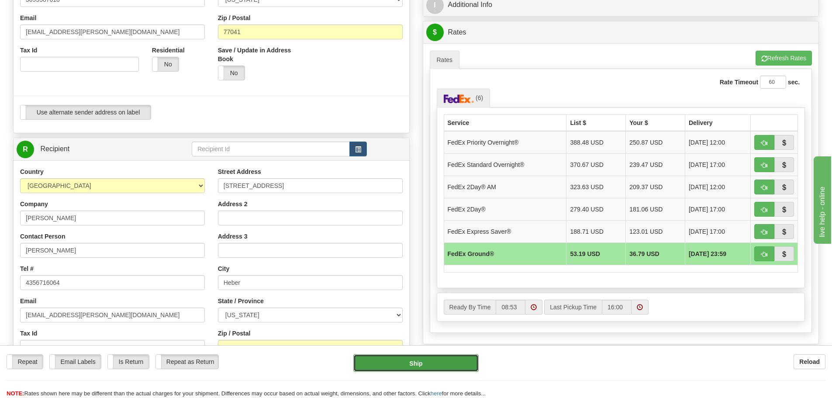
click at [406, 358] on button "Ship" at bounding box center [415, 362] width 125 height 17
type input "92"
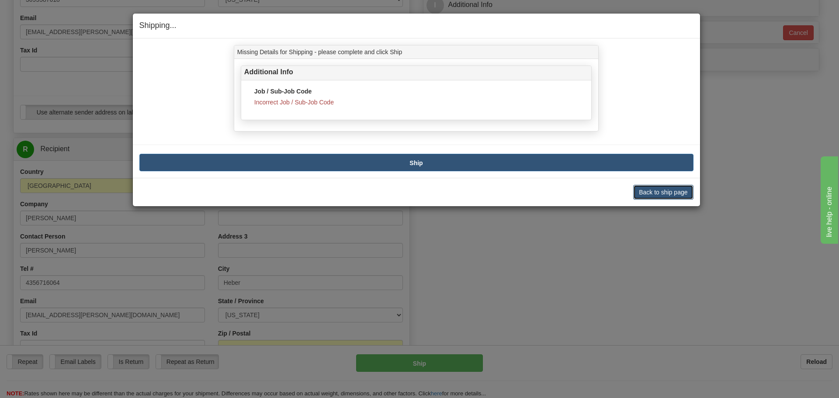
click at [668, 190] on button "Back to ship page" at bounding box center [663, 192] width 60 height 15
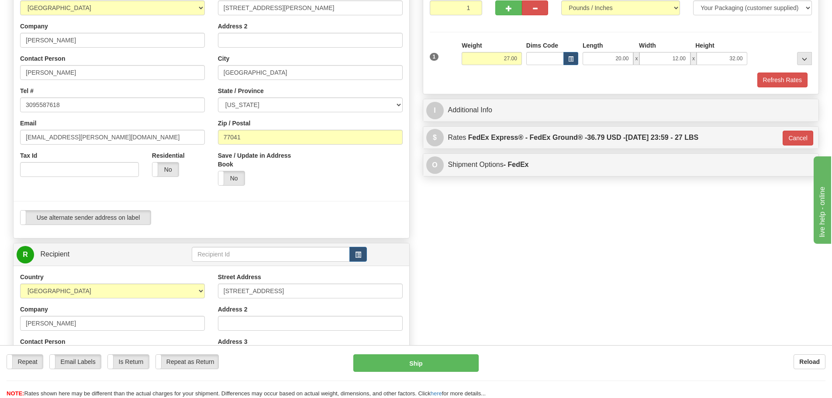
scroll to position [33, 0]
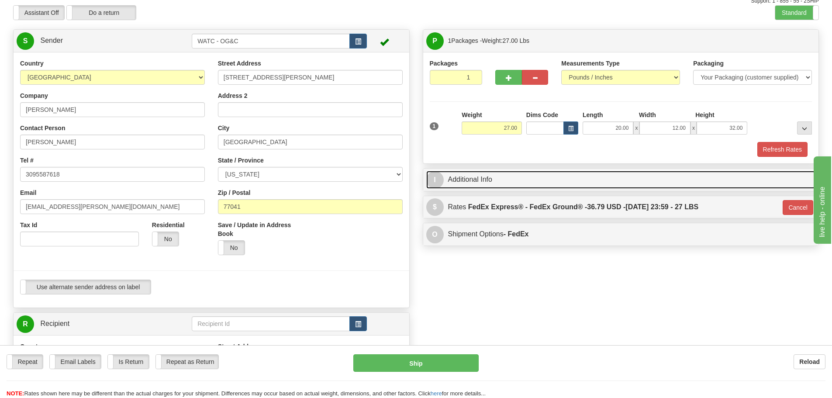
click at [434, 174] on span "I" at bounding box center [434, 179] width 17 height 17
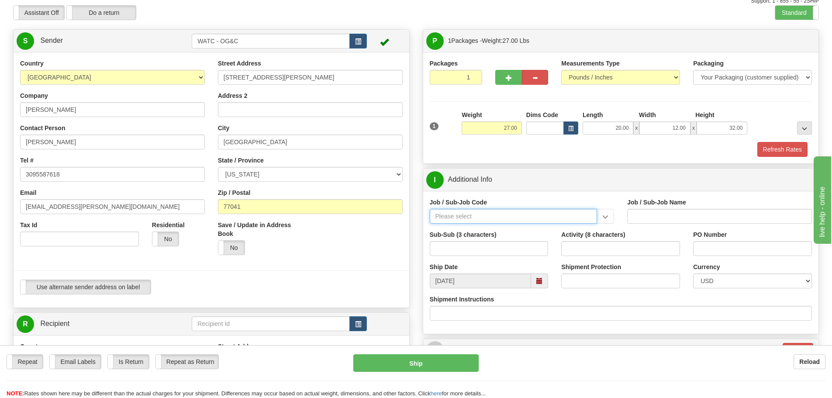
click at [451, 220] on input "Job / Sub-Job Code" at bounding box center [514, 216] width 168 height 15
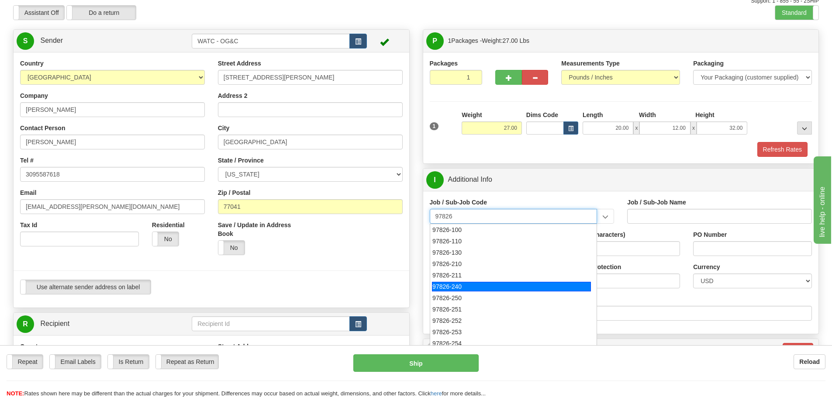
click at [452, 285] on div "97826-240" at bounding box center [511, 287] width 159 height 10
type input "97826-240"
type input "TALENT GROWTH FUND - [PERSON_NAME] PROGRAMS"
type input "97826-240"
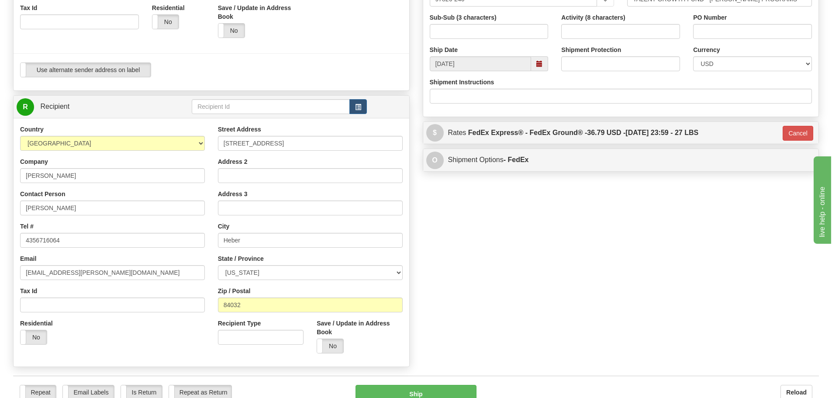
scroll to position [295, 0]
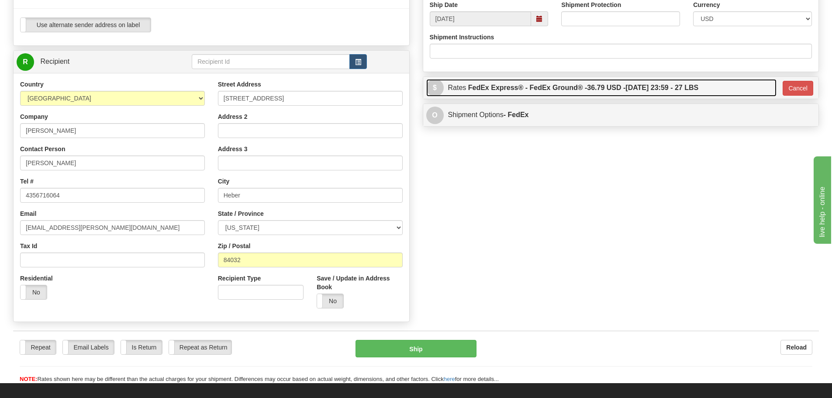
click at [528, 87] on label "FedEx Express® - FedEx Ground® - 36.79 USD - 09/29/2025 23:59 - 27 LBS" at bounding box center [583, 87] width 230 height 17
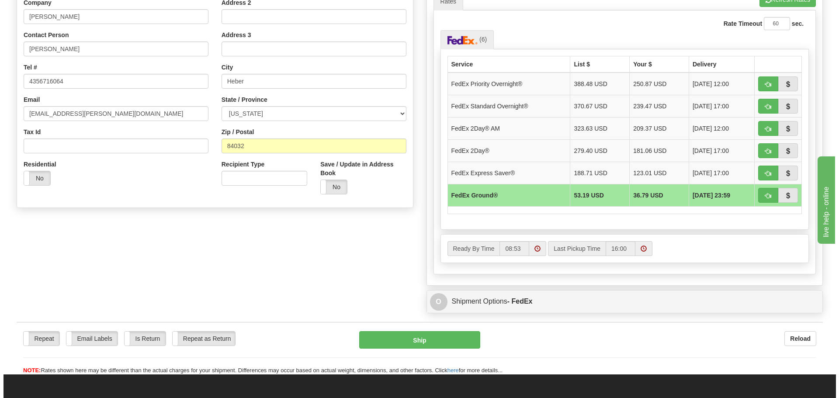
scroll to position [415, 0]
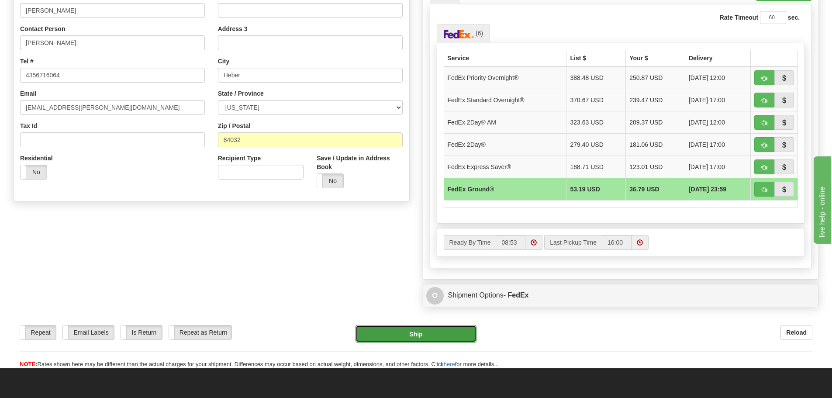
click at [409, 332] on button "Ship" at bounding box center [416, 333] width 121 height 17
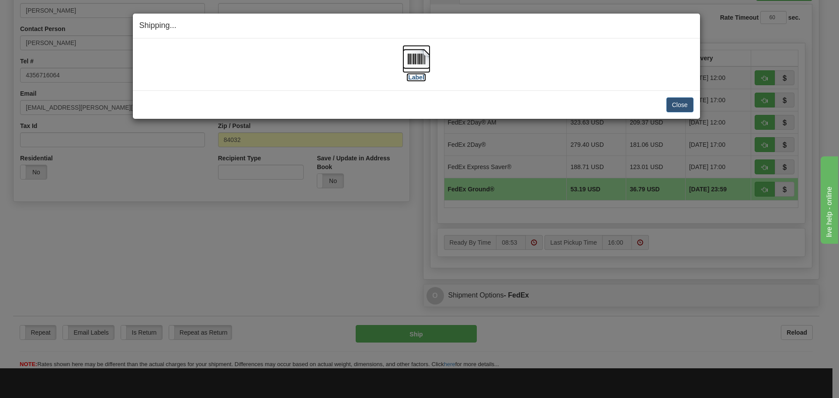
click at [426, 56] on img at bounding box center [416, 59] width 28 height 28
click at [675, 105] on button "Close" at bounding box center [679, 104] width 27 height 15
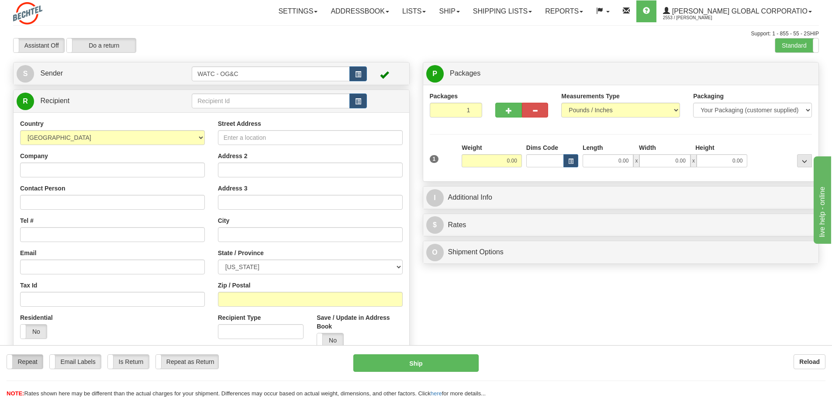
click at [30, 359] on label "Repeat" at bounding box center [25, 362] width 36 height 14
click at [24, 359] on label "Repeat" at bounding box center [25, 362] width 36 height 14
click at [35, 364] on label "Repeat" at bounding box center [25, 362] width 36 height 14
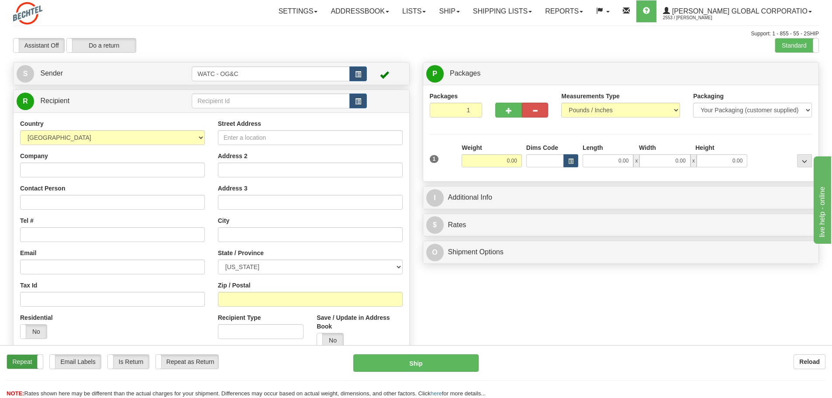
click at [32, 367] on label "Repeat" at bounding box center [25, 362] width 36 height 14
click at [59, 69] on link "S Sender" at bounding box center [104, 74] width 175 height 18
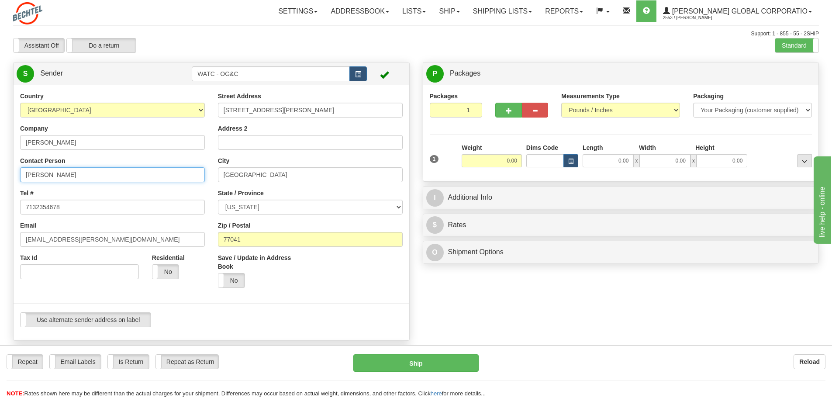
drag, startPoint x: 89, startPoint y: 179, endPoint x: 1, endPoint y: 163, distance: 89.2
click at [1, 163] on div "Toggle navigation Settings Shipping Preferences Fields Preferences New" at bounding box center [416, 333] width 832 height 666
type input "[PERSON_NAME]"
drag, startPoint x: 52, startPoint y: 204, endPoint x: 0, endPoint y: 201, distance: 52.1
click at [0, 201] on html "Training Course Close Toggle navigation Settings Shipping Preferences New Sende…" at bounding box center [416, 199] width 832 height 398
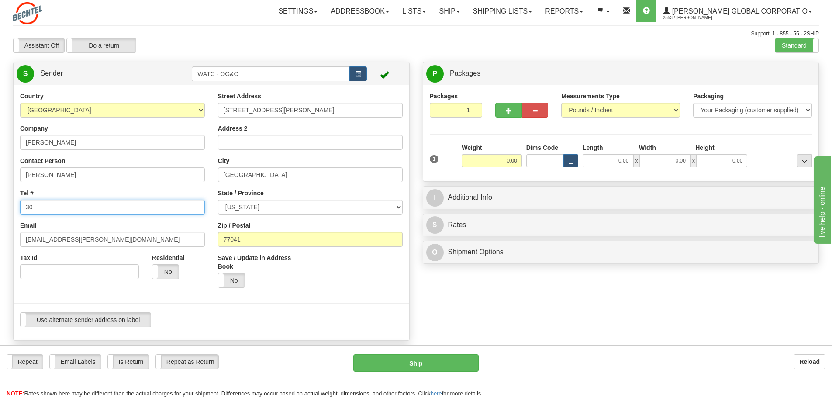
type input "3095587618"
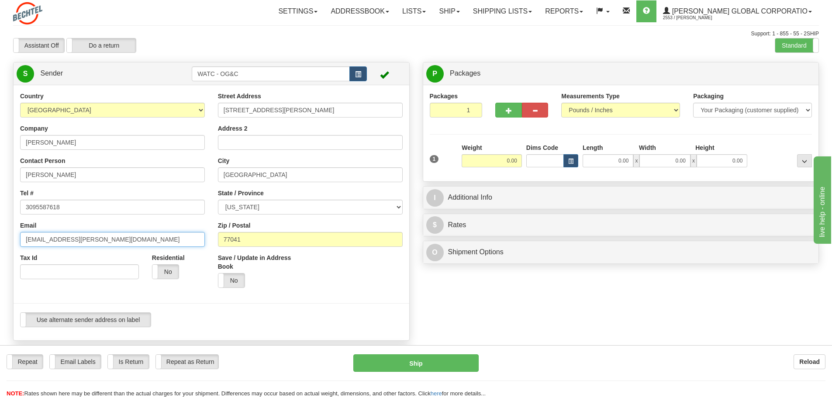
drag, startPoint x: 88, startPoint y: 239, endPoint x: 2, endPoint y: 235, distance: 85.7
click at [2, 235] on div "Toggle navigation Settings Shipping Preferences Fields Preferences New" at bounding box center [416, 333] width 832 height 666
type input "[EMAIL_ADDRESS][PERSON_NAME][DOMAIN_NAME]"
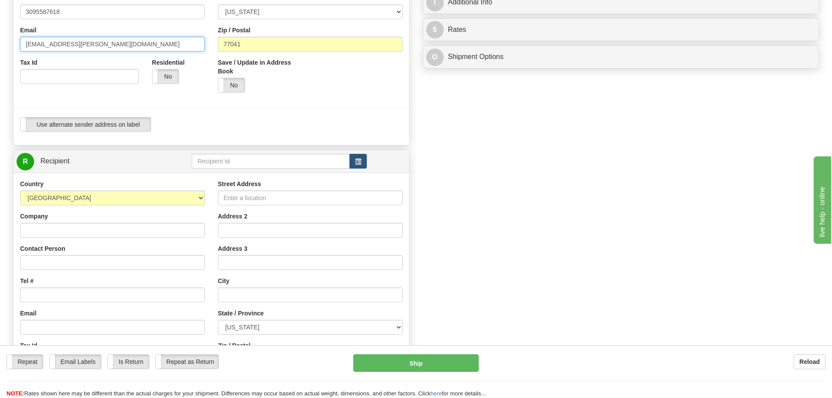
scroll to position [197, 0]
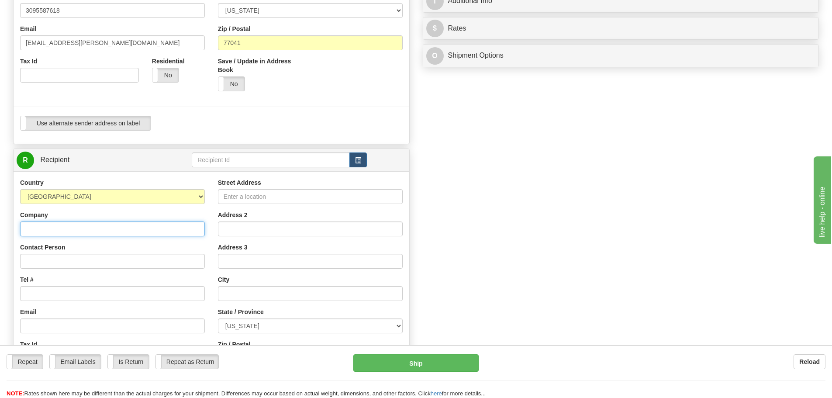
click at [52, 224] on input "Company" at bounding box center [112, 229] width 185 height 15
type input "[PERSON_NAME]"
click button "Delete" at bounding box center [0, 0] width 0 height 0
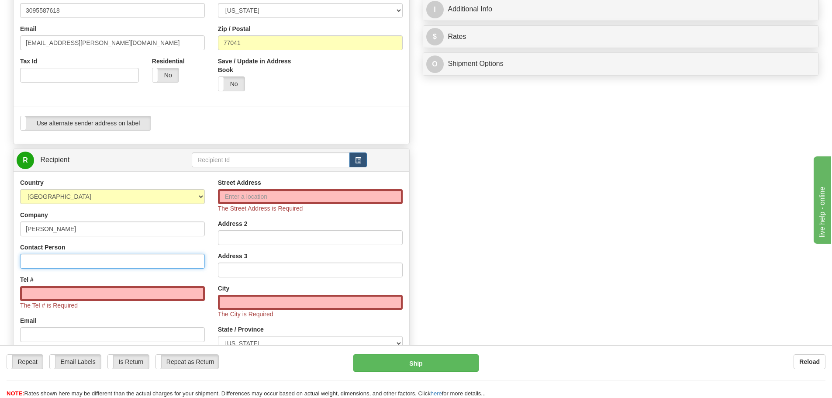
click at [40, 262] on input "Contact Person" at bounding box center [112, 261] width 185 height 15
type input "[PERSON_NAME]"
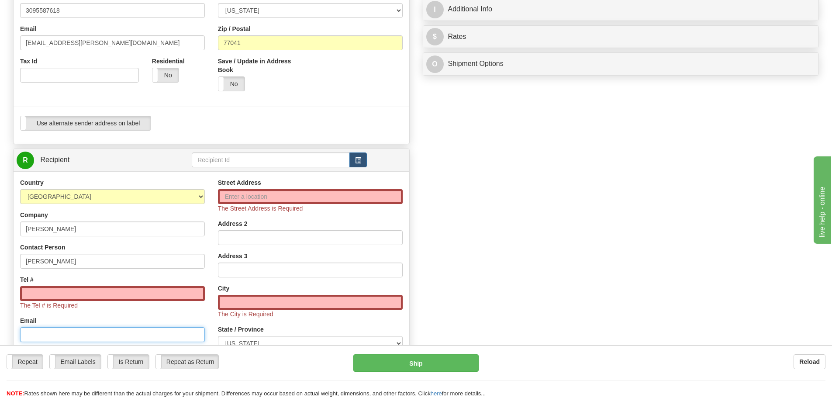
type input "rwfacset@bechtel.com"
type input "[STREET_ADDRESS]"
type input "Heber"
select select "UT"
type input "84032"
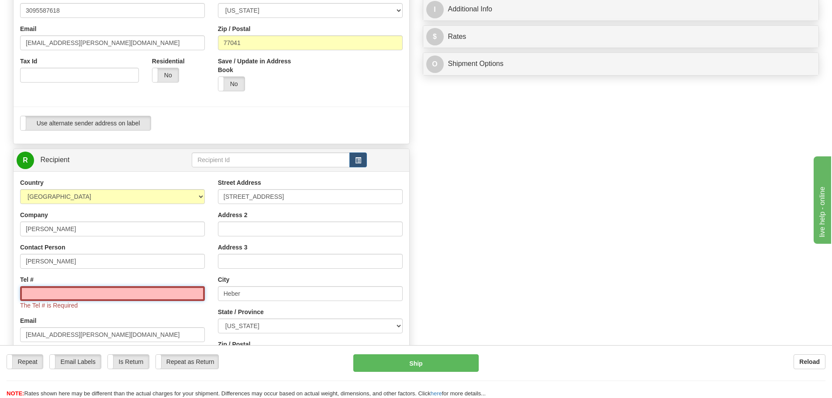
click at [36, 294] on input "Tel #" at bounding box center [112, 293] width 185 height 15
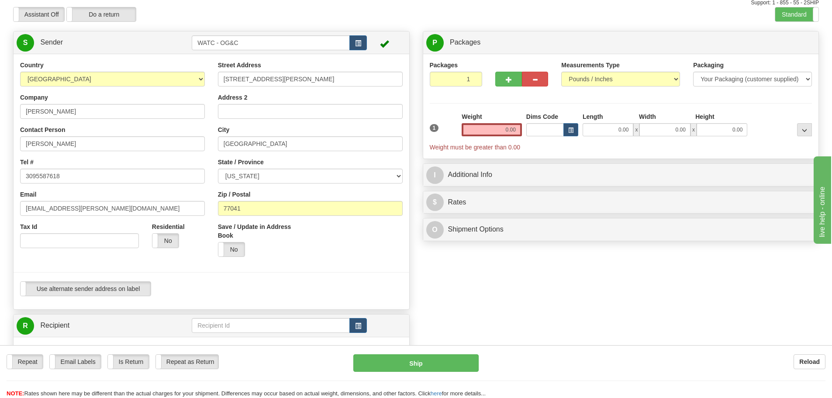
scroll to position [0, 0]
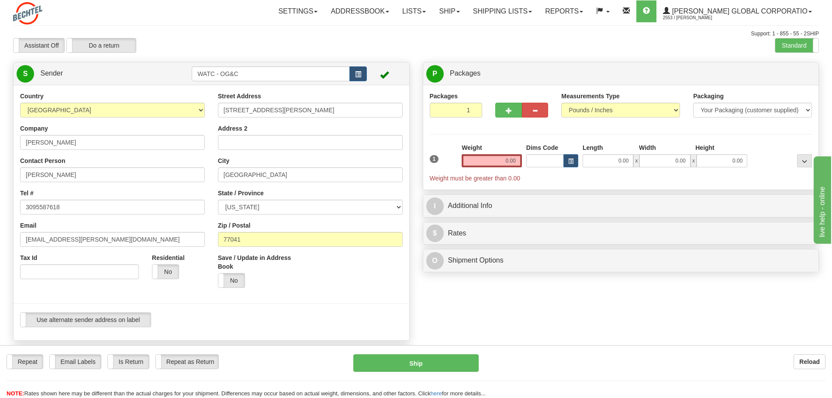
type input "4356716064"
click at [496, 161] on input "0.00" at bounding box center [492, 160] width 60 height 13
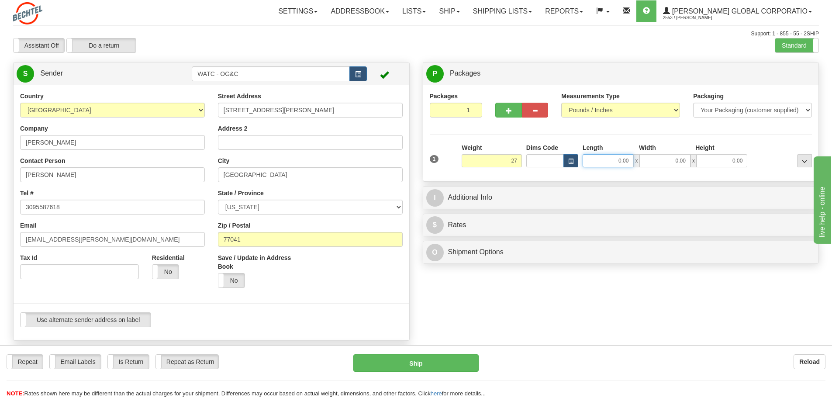
type input "27.00"
click at [608, 162] on input "0.00" at bounding box center [608, 160] width 51 height 13
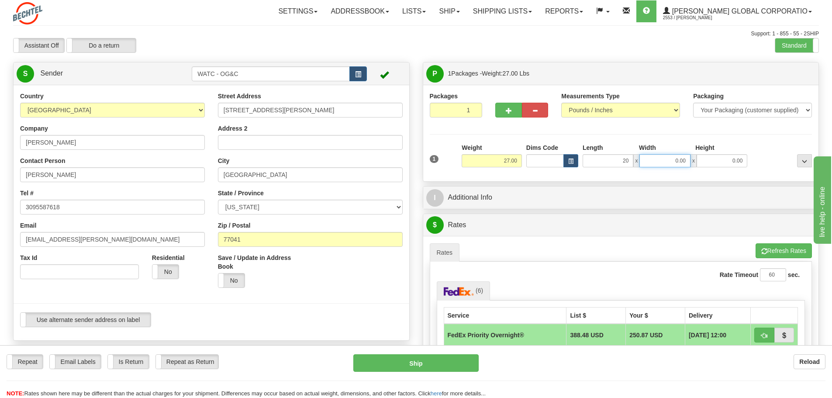
type input "20.00"
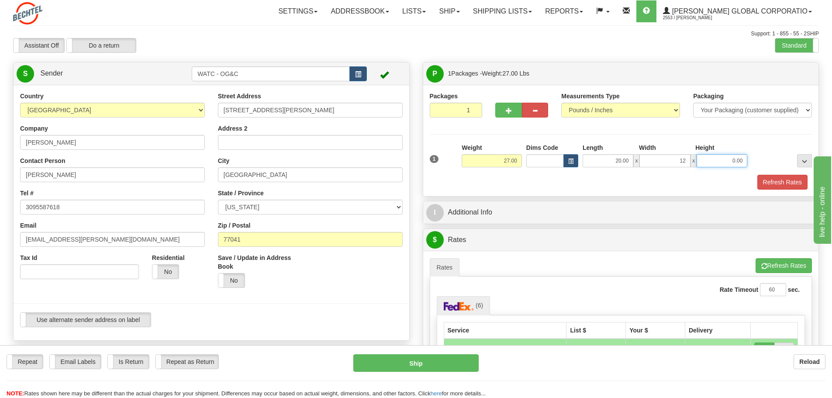
type input "12.00"
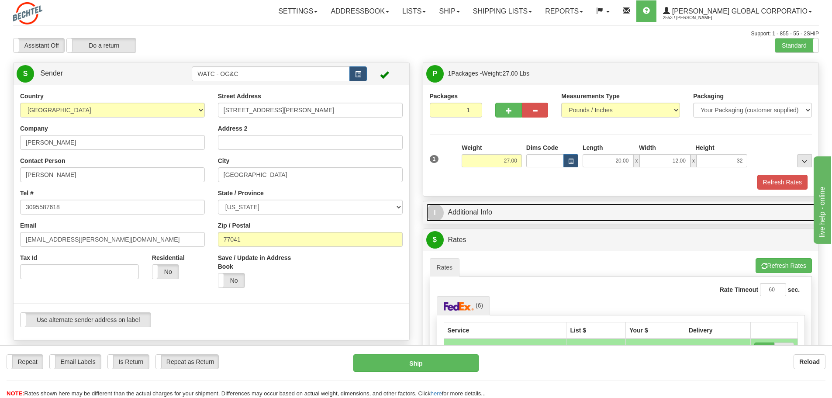
type input "32.00"
click at [436, 213] on span "I" at bounding box center [434, 212] width 17 height 17
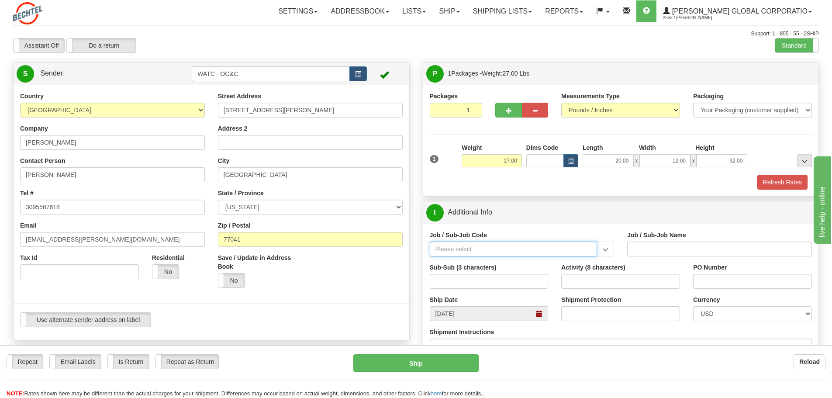
click at [458, 250] on input "Job / Sub-Job Code" at bounding box center [514, 249] width 168 height 15
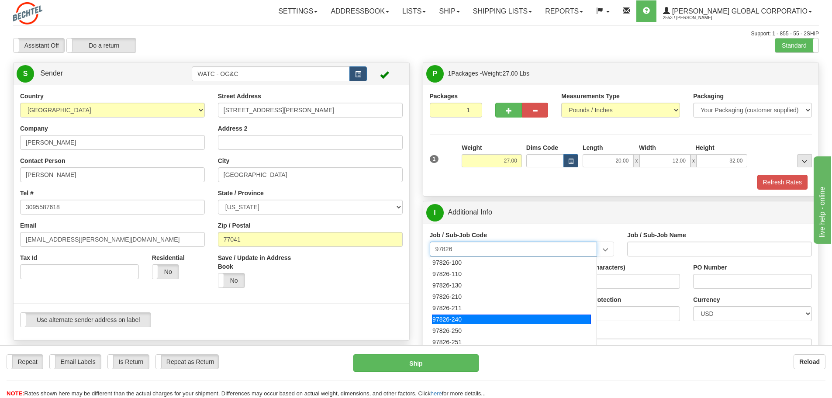
click at [455, 319] on div "97826-240" at bounding box center [511, 320] width 159 height 10
type input "97826-240"
type input "TALENT GROWTH FUND - [PERSON_NAME] PROGRAMS"
type input "97826-240"
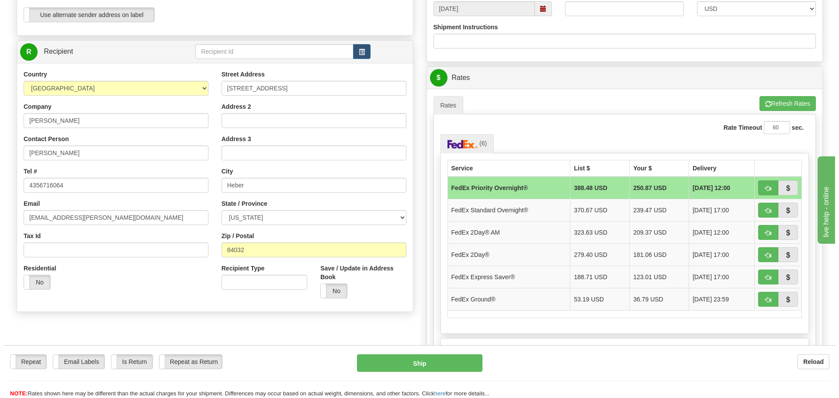
scroll to position [339, 0]
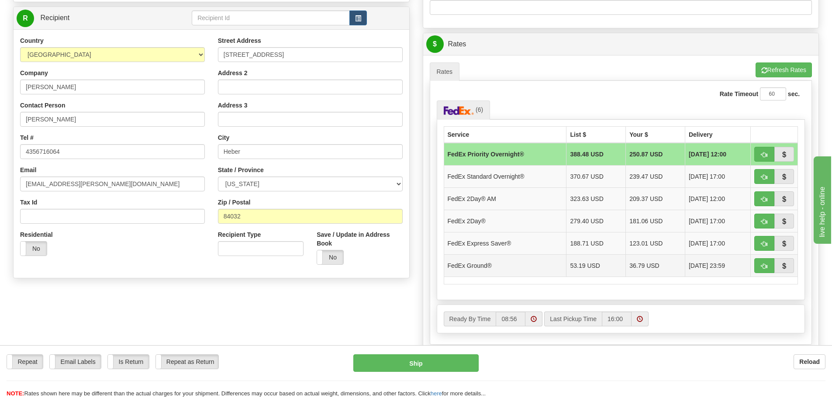
click at [485, 263] on td "FedEx Ground®" at bounding box center [505, 265] width 123 height 22
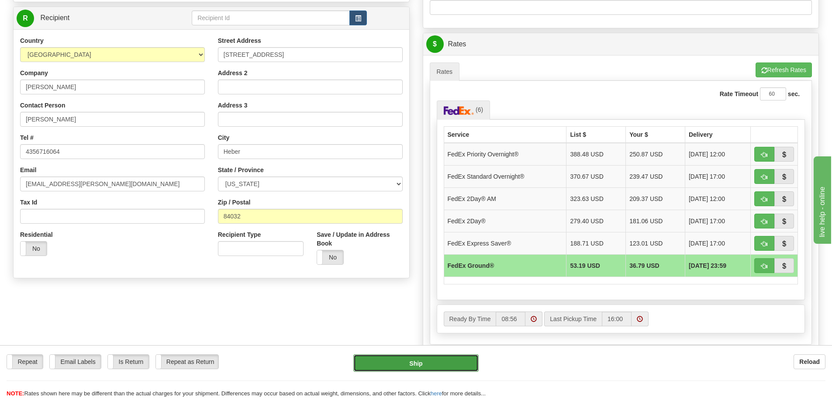
click at [418, 362] on button "Ship" at bounding box center [415, 362] width 125 height 17
type input "92"
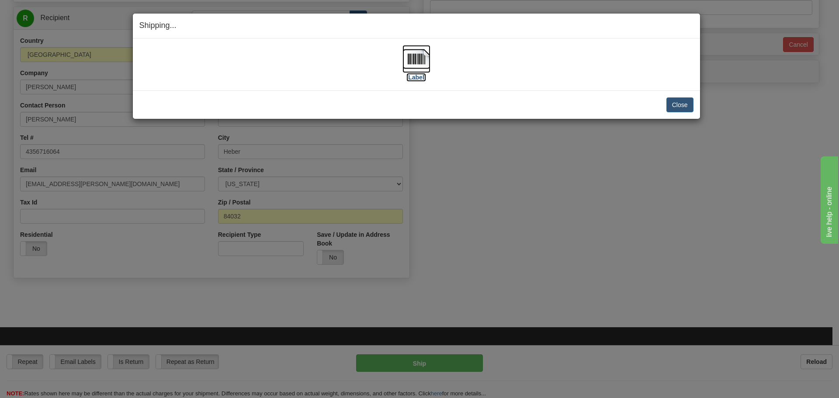
click at [413, 58] on img at bounding box center [416, 59] width 28 height 28
